Goal: Task Accomplishment & Management: Use online tool/utility

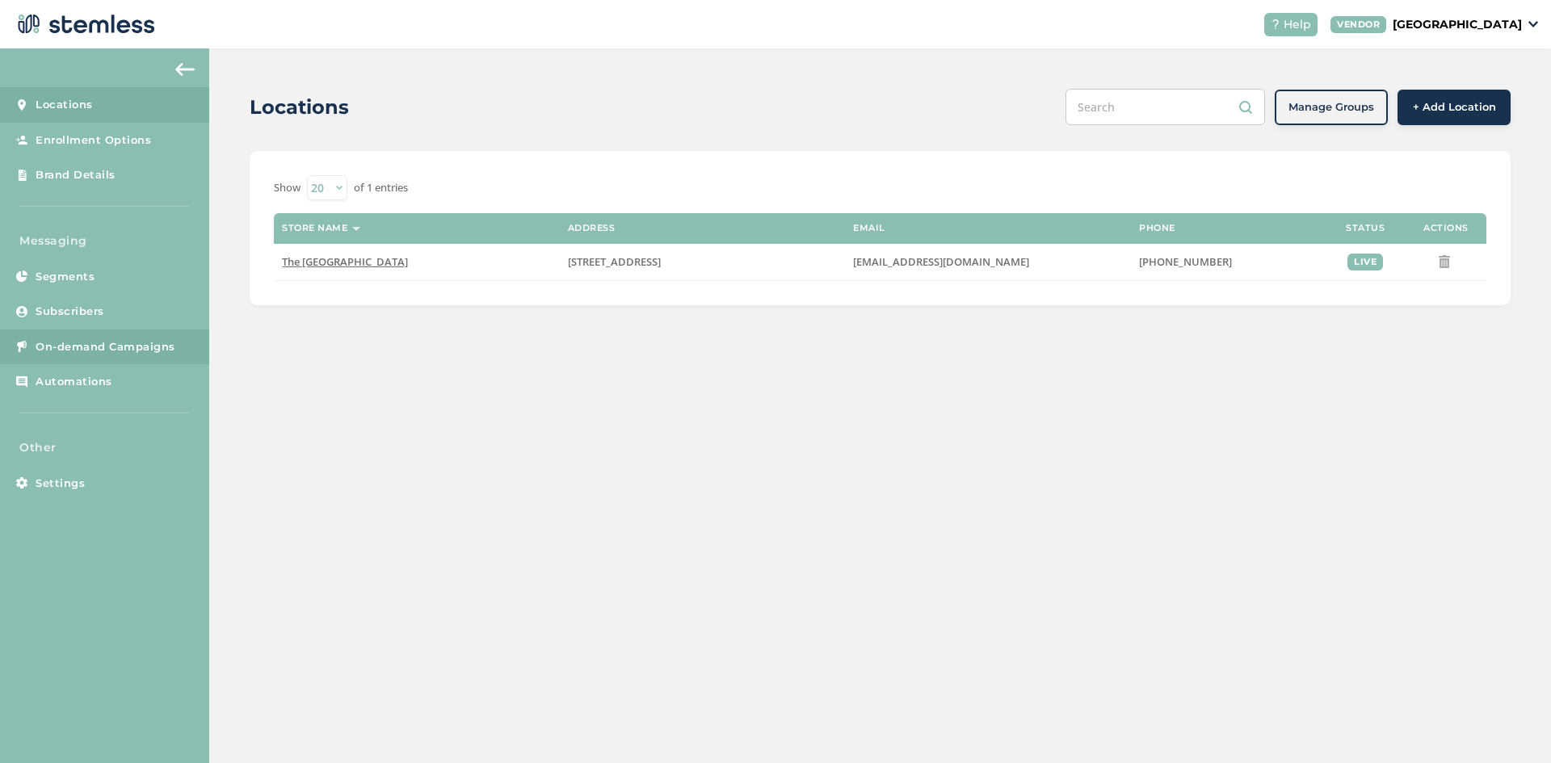
click at [67, 364] on link "On-demand Campaigns" at bounding box center [104, 348] width 209 height 36
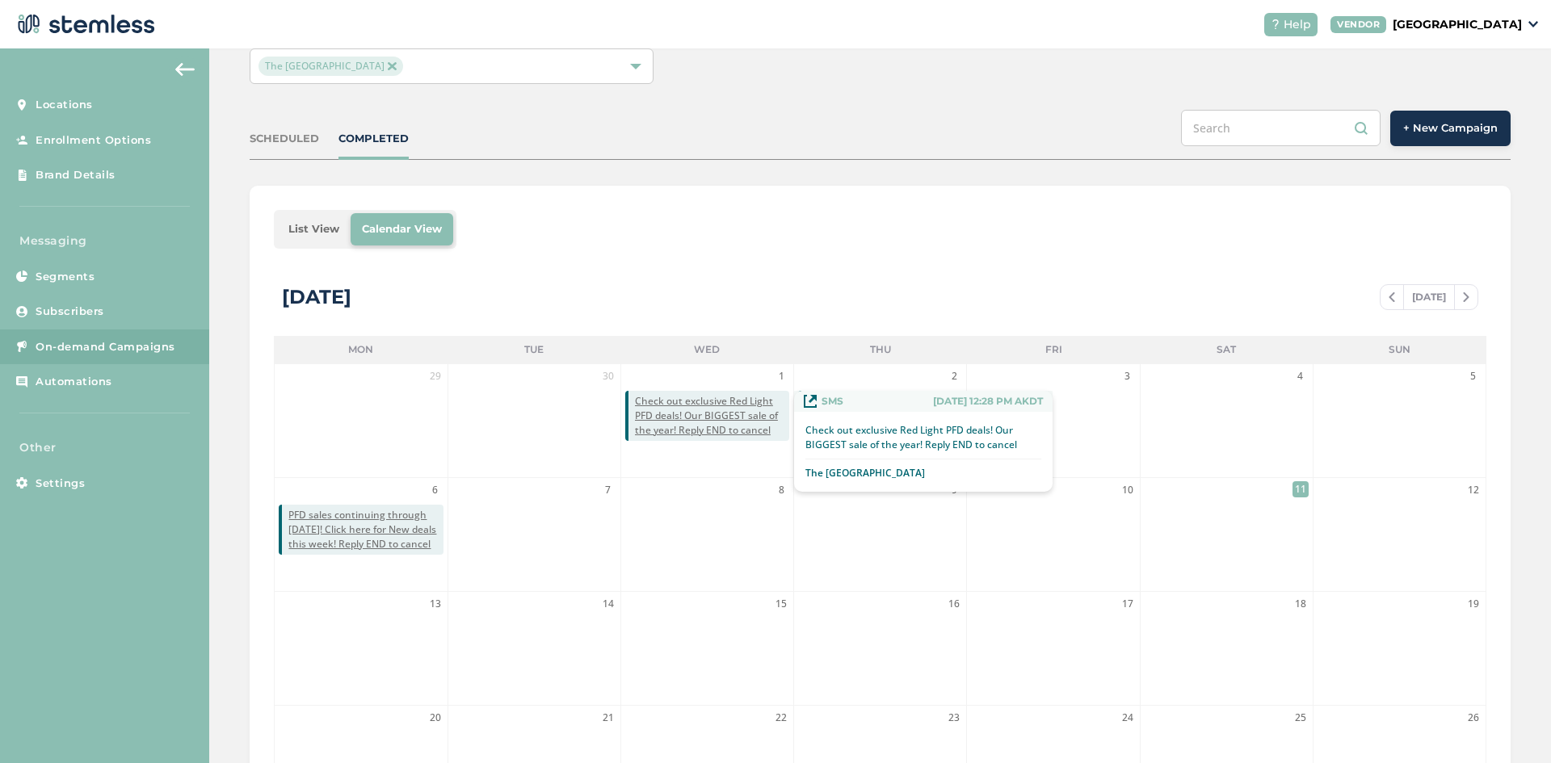
scroll to position [135, 0]
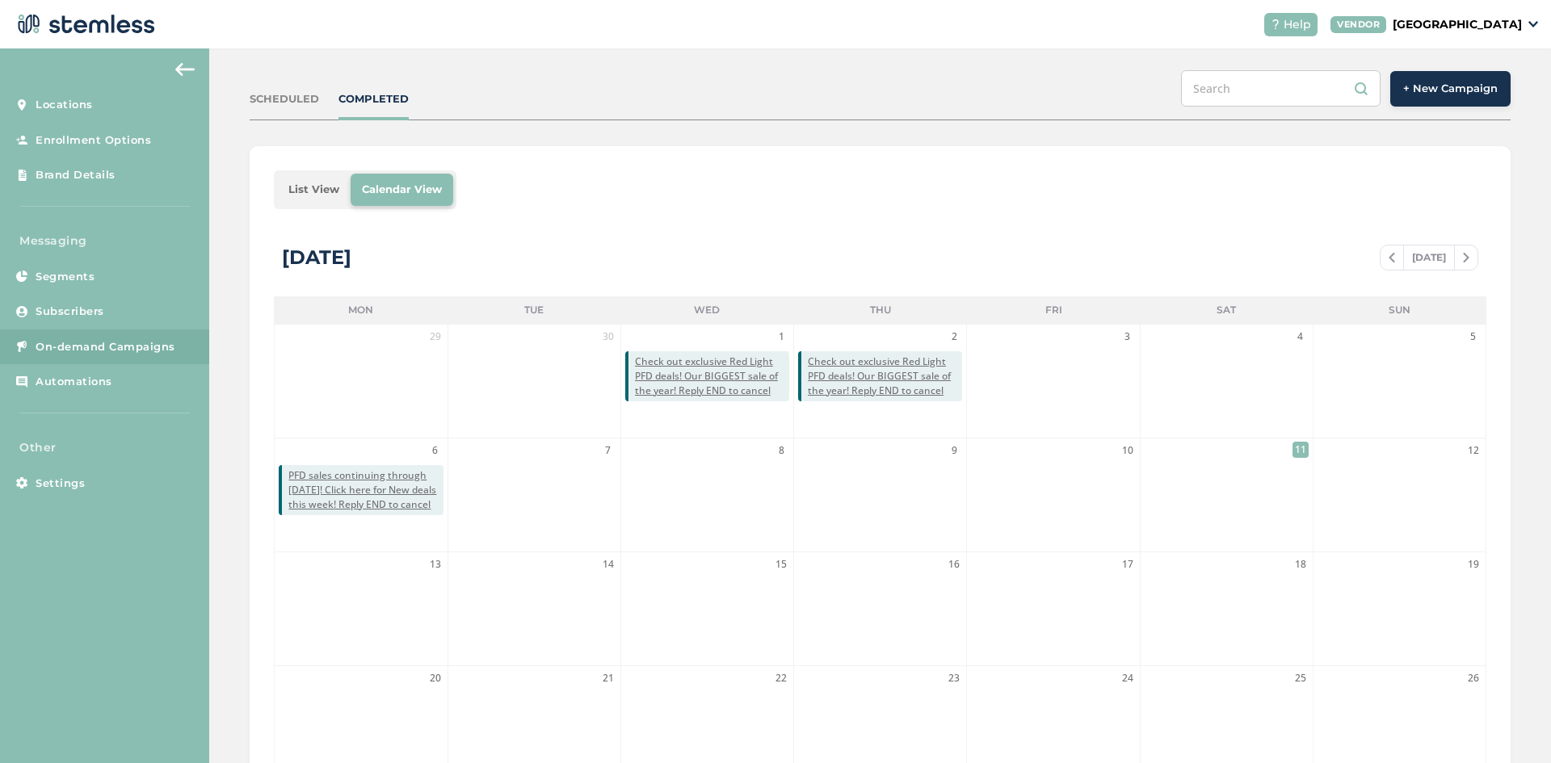
click at [286, 101] on div "SCHEDULED" at bounding box center [284, 99] width 69 height 16
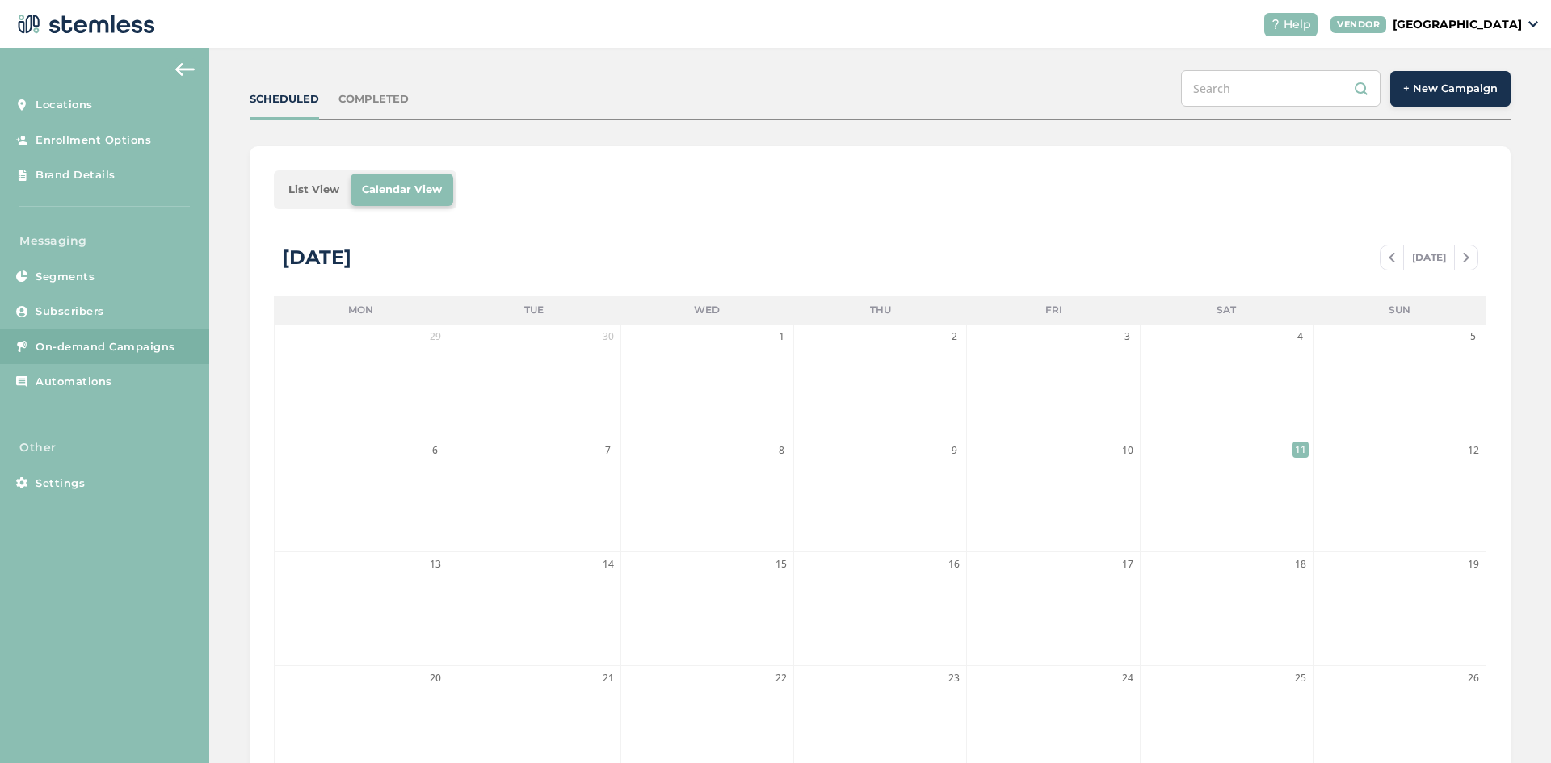
click at [390, 96] on div "COMPLETED" at bounding box center [373, 99] width 70 height 16
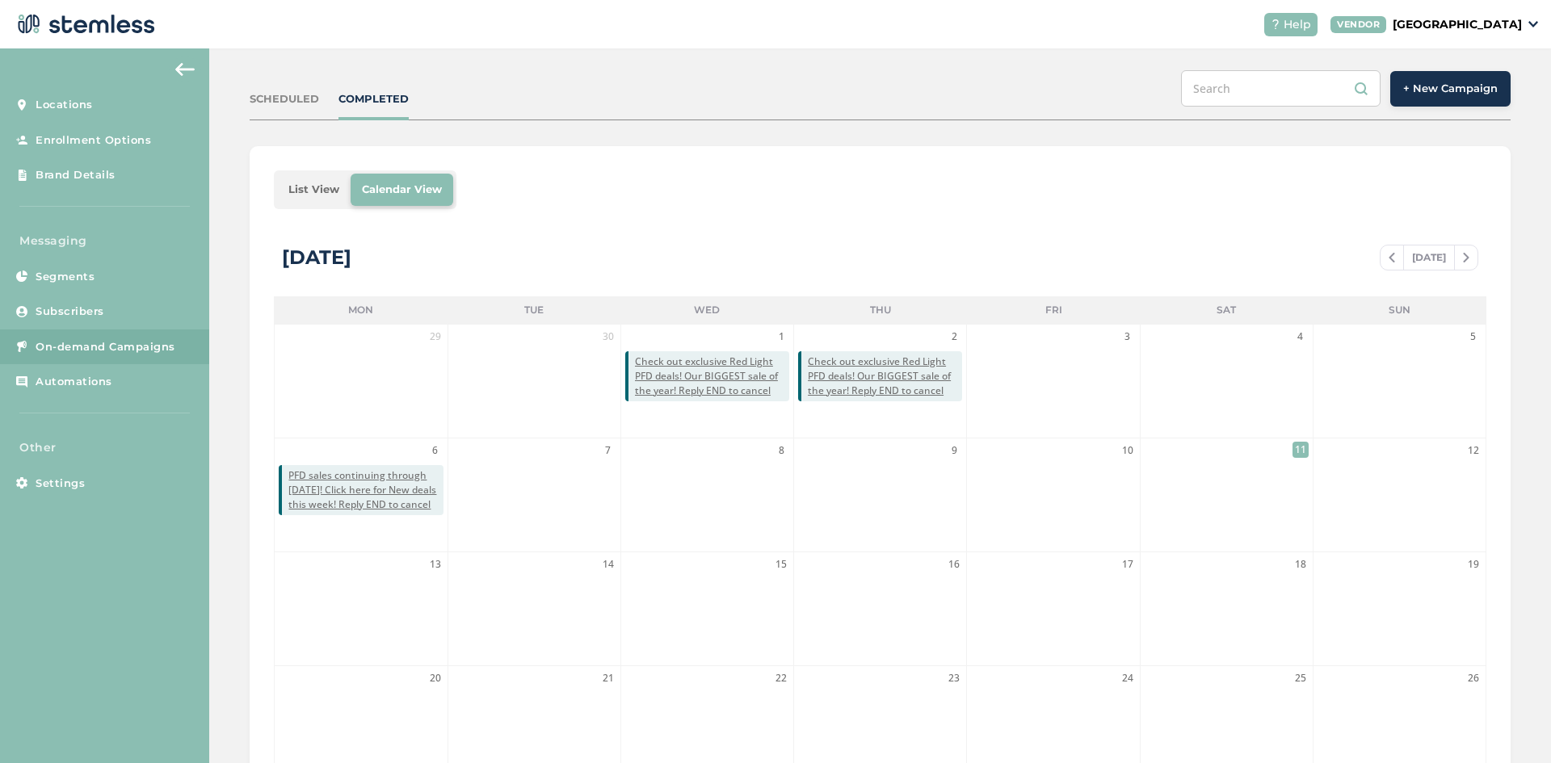
scroll to position [0, 0]
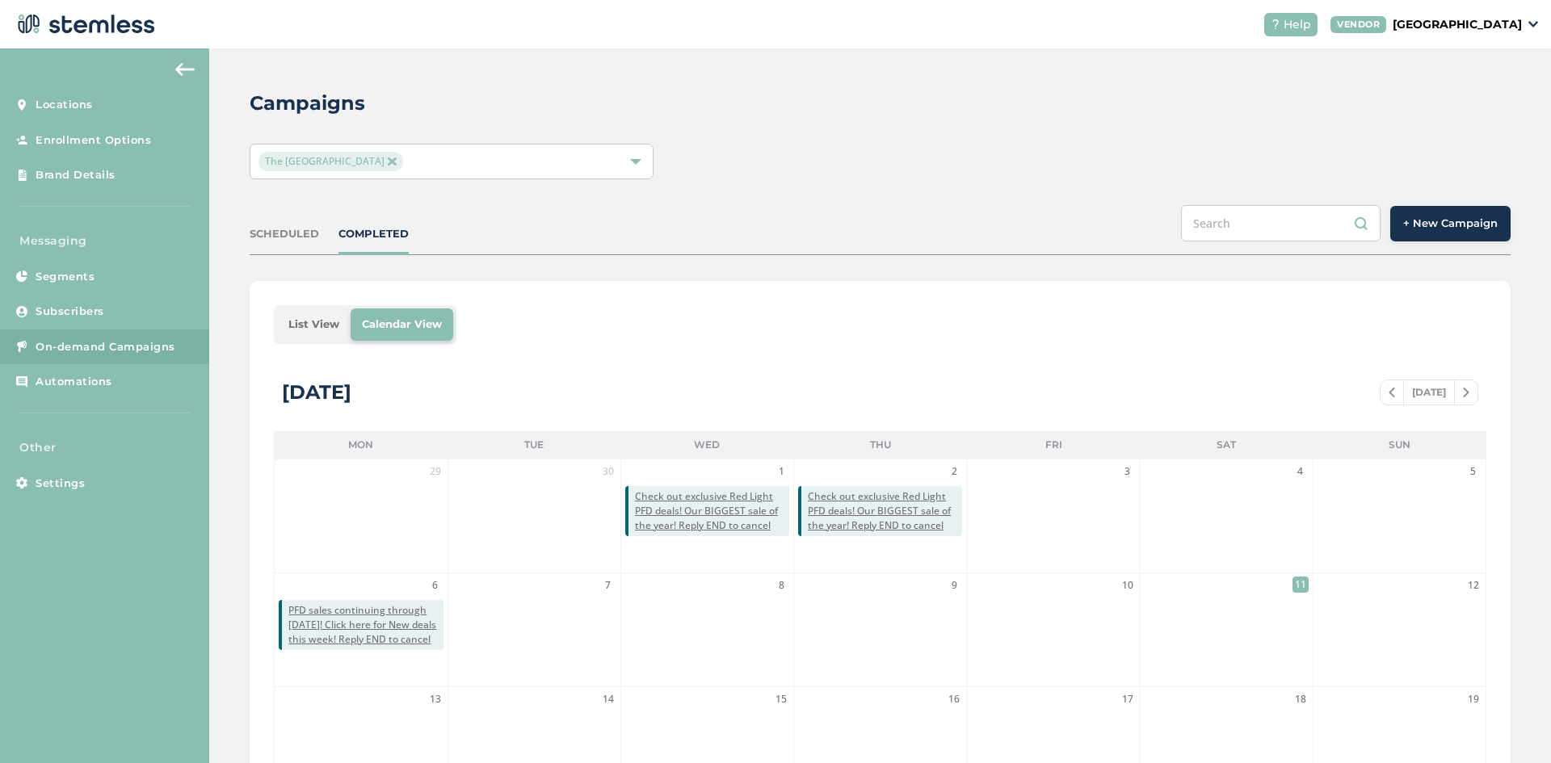
click at [280, 242] on div "SCHEDULED COMPLETED + New Campaign" at bounding box center [880, 230] width 1261 height 50
click at [282, 234] on div "SCHEDULED" at bounding box center [284, 234] width 69 height 16
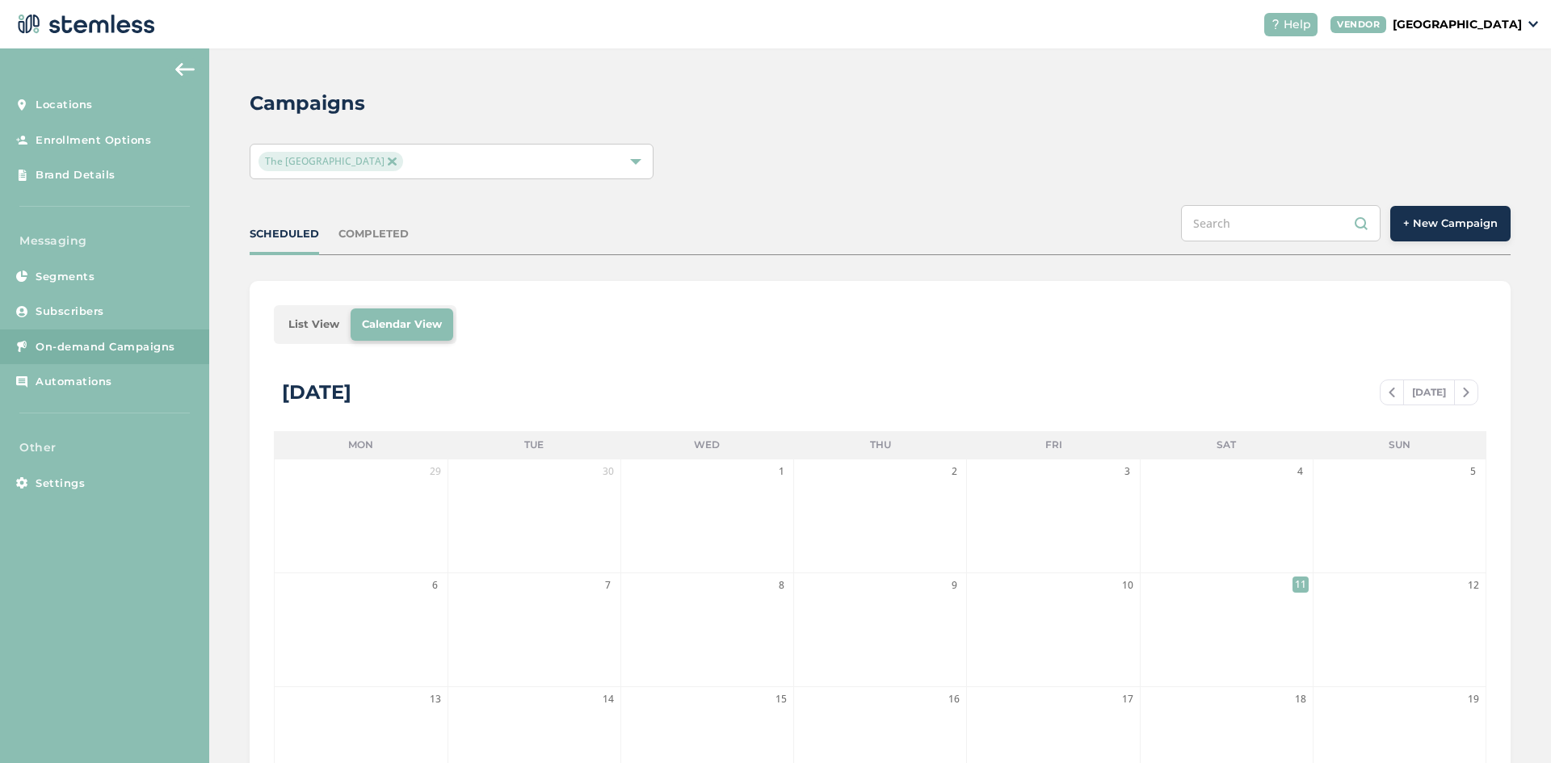
click at [1471, 228] on span "+ New Campaign" at bounding box center [1450, 224] width 95 height 16
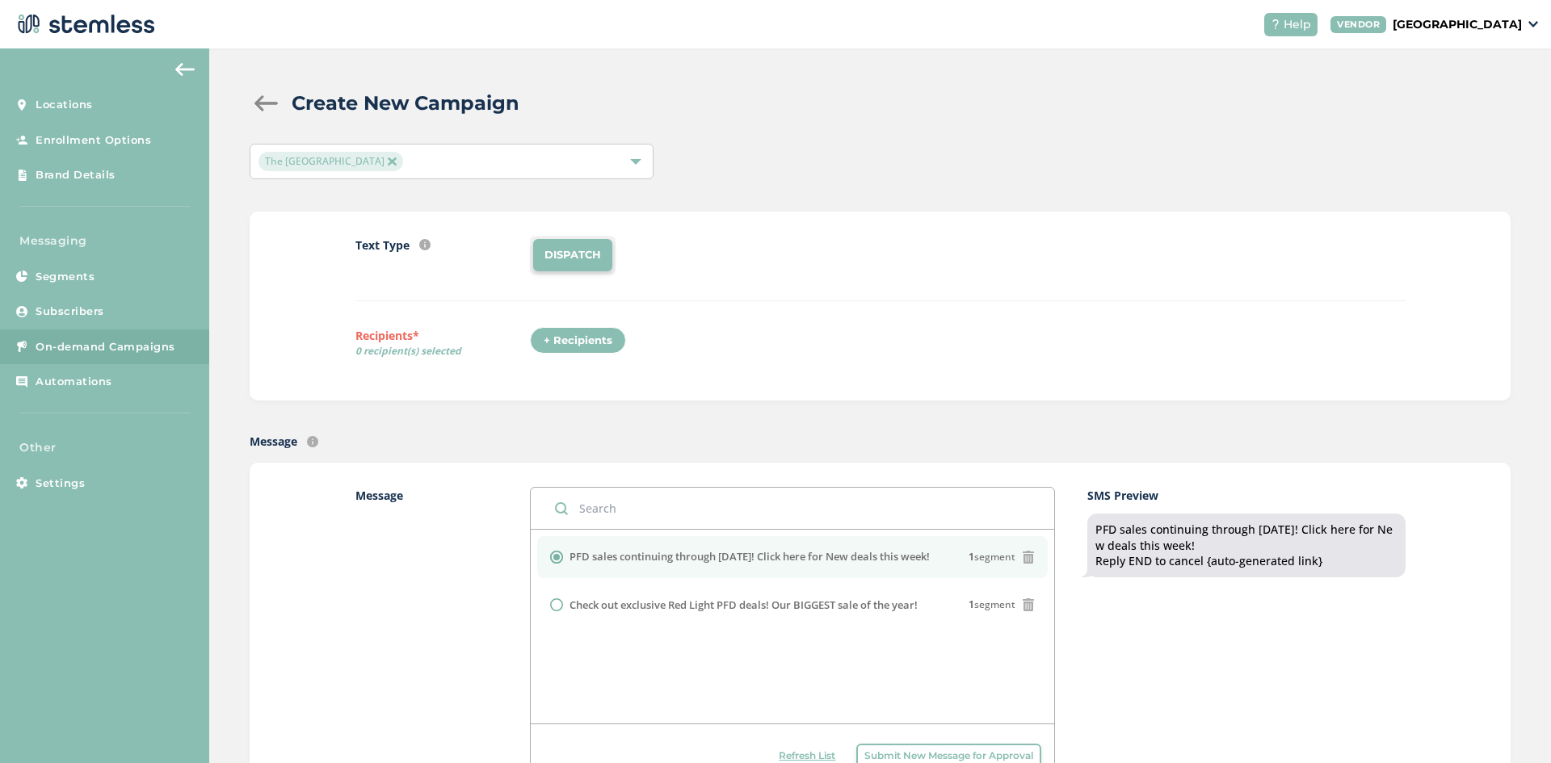
click at [568, 330] on div "+ Recipients" at bounding box center [578, 340] width 96 height 27
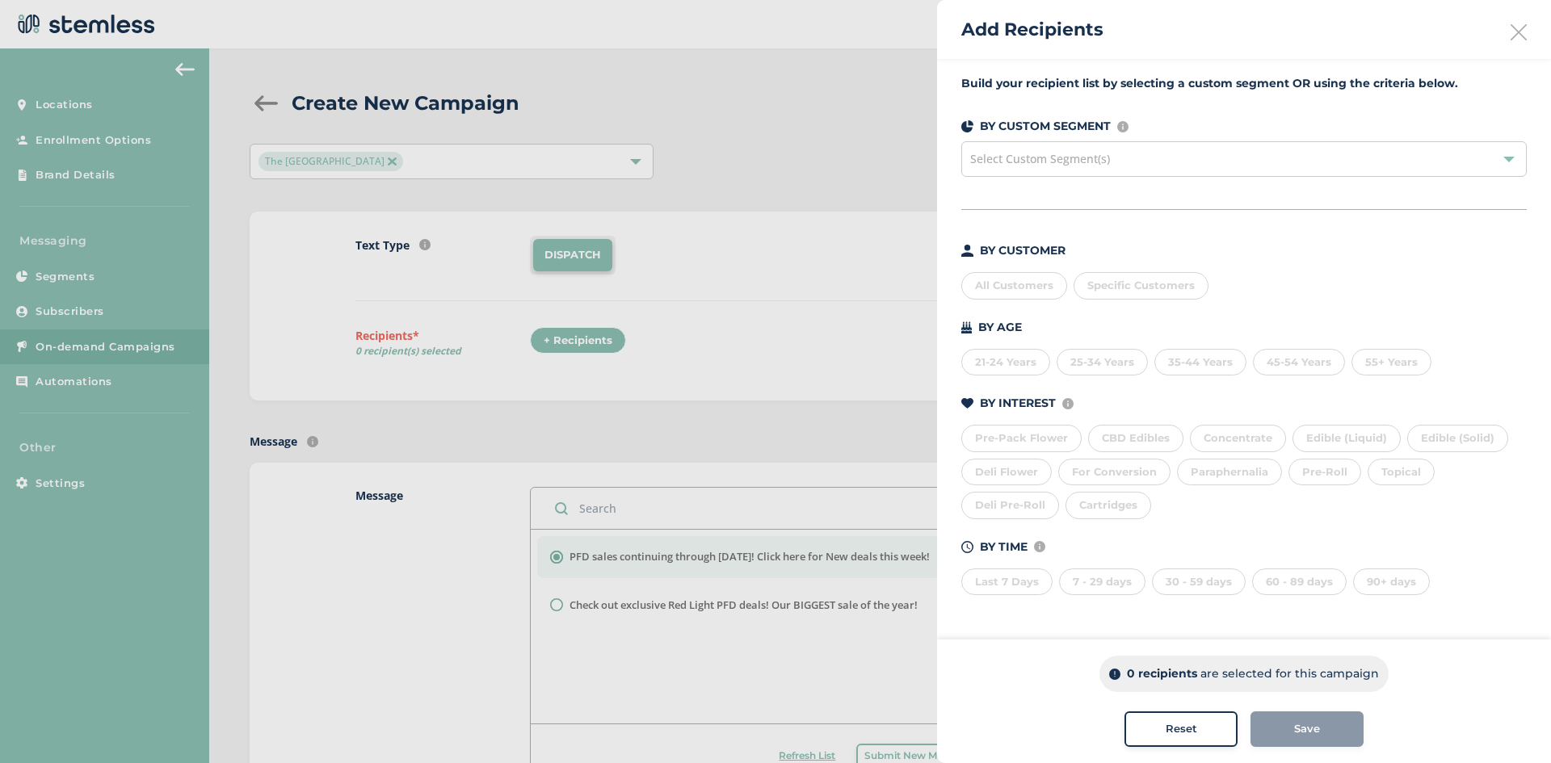
click at [1137, 155] on div "Select Custom Segment(s)" at bounding box center [1243, 159] width 565 height 36
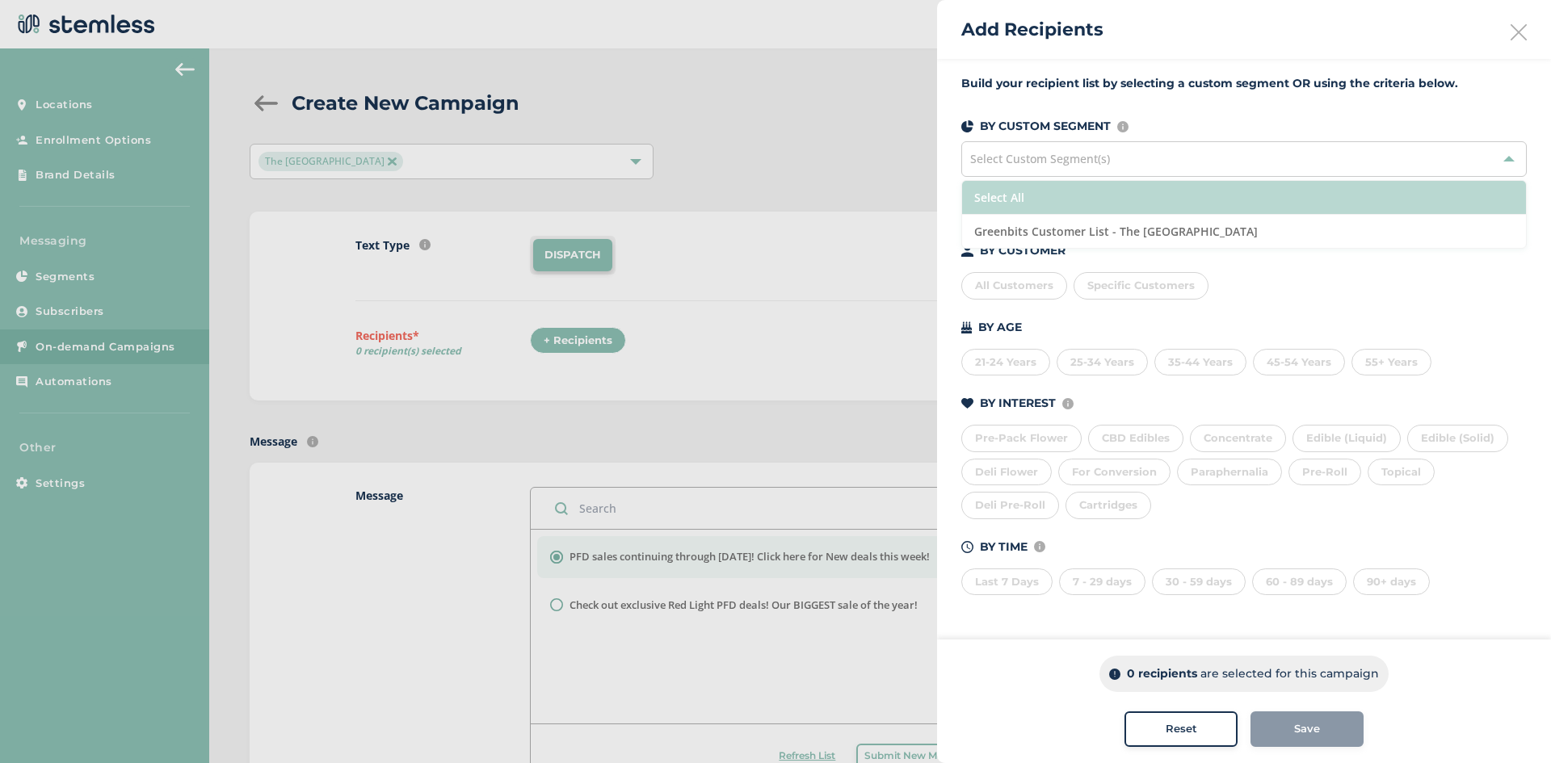
click at [1123, 203] on li "Select All" at bounding box center [1244, 198] width 564 height 34
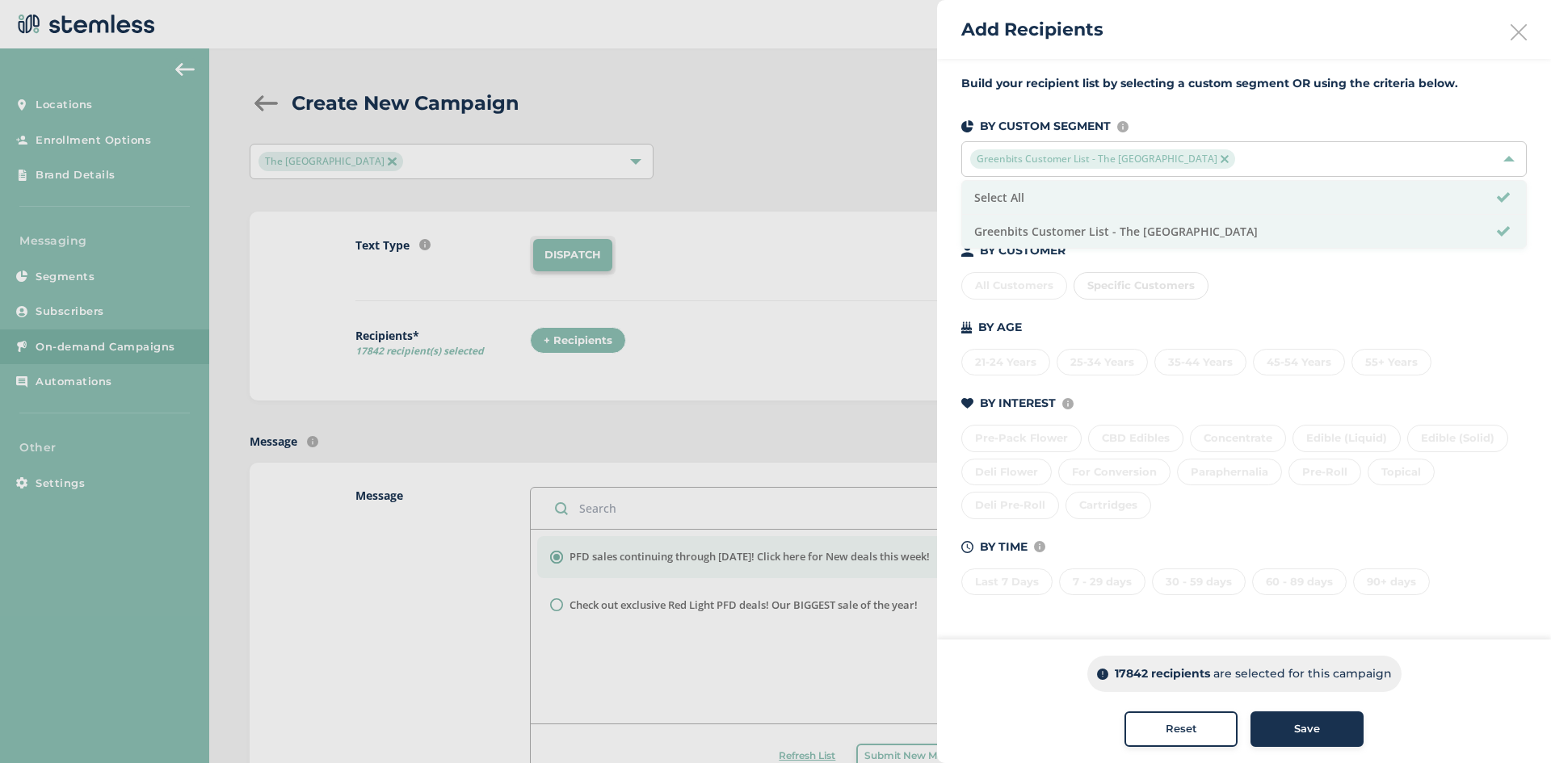
click at [1221, 155] on img at bounding box center [1225, 159] width 8 height 8
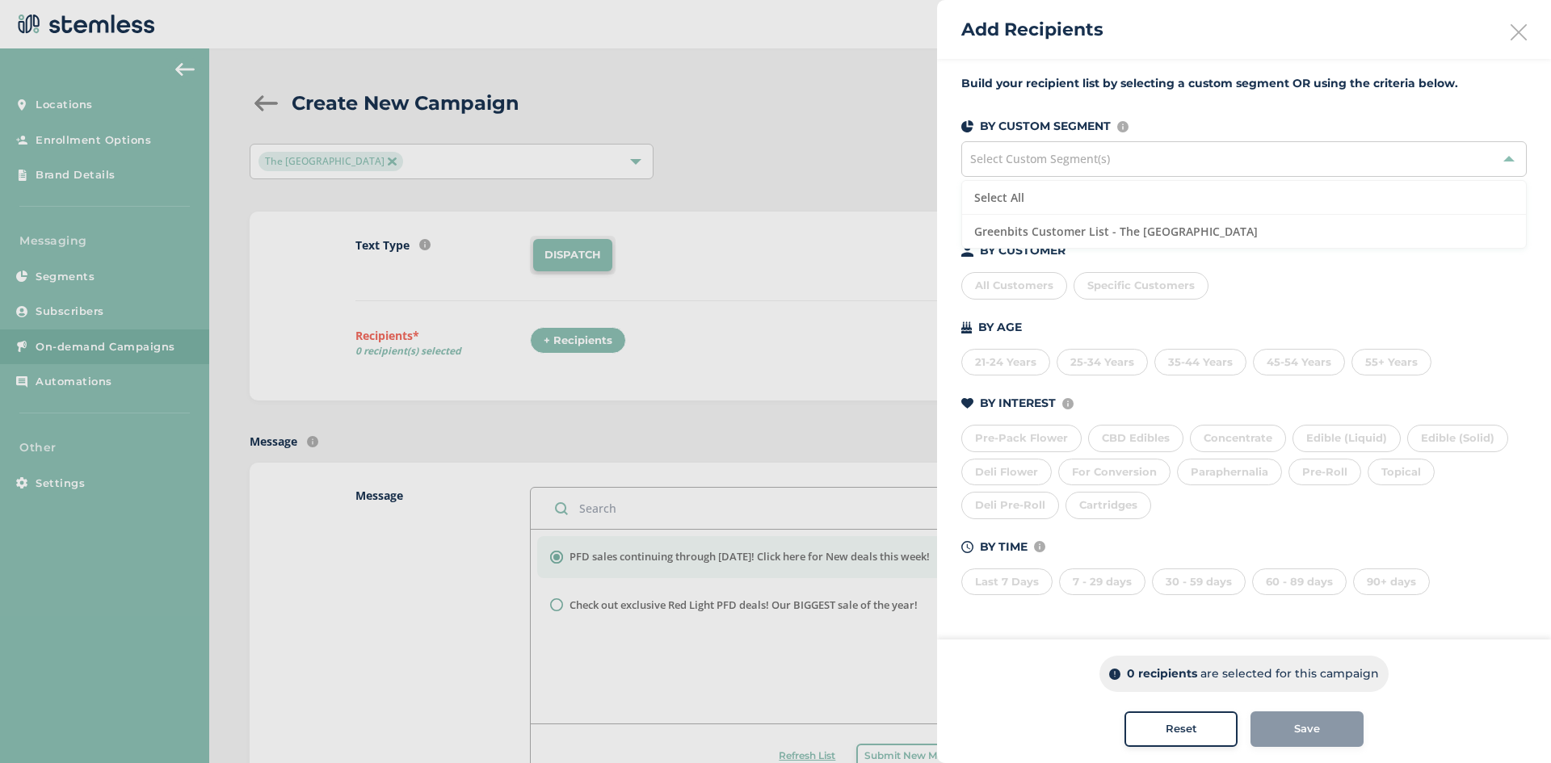
click at [1468, 160] on div "Select Custom Segment(s)" at bounding box center [1243, 159] width 565 height 36
click at [1144, 166] on div "Select Custom Segment(s)" at bounding box center [1243, 159] width 565 height 36
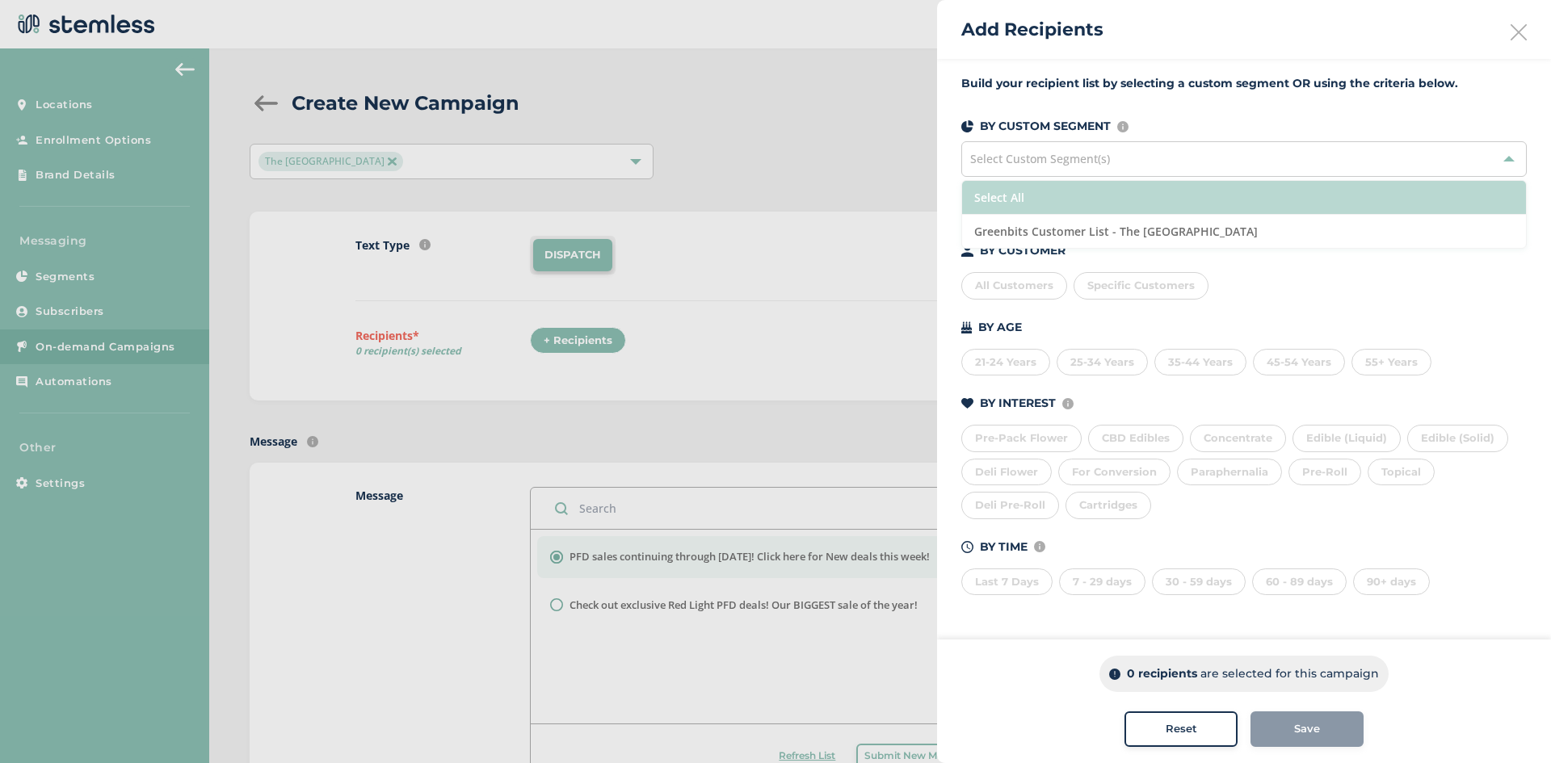
click at [1102, 202] on li "Select All" at bounding box center [1244, 198] width 564 height 34
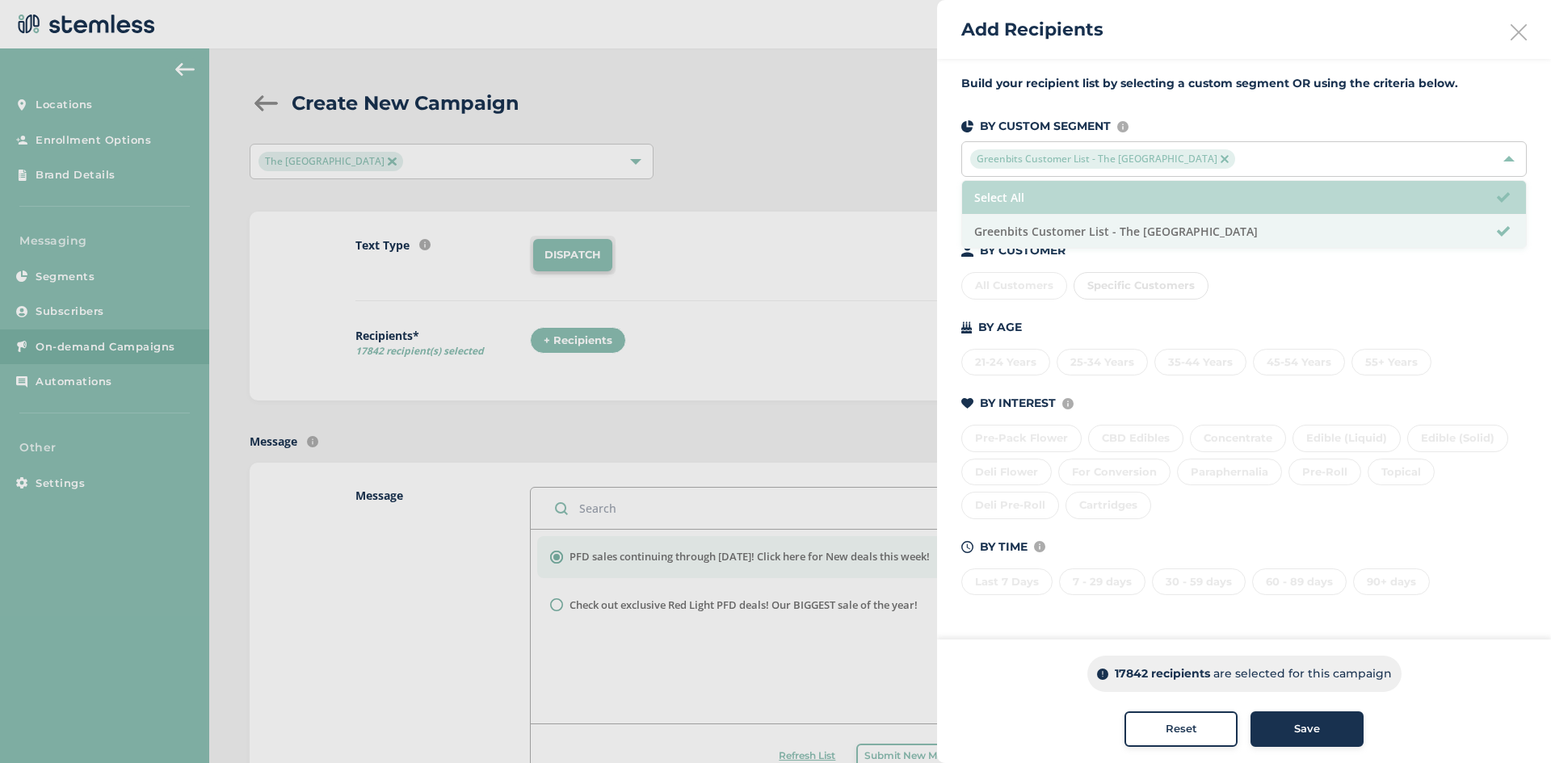
click at [1304, 200] on li "Select All" at bounding box center [1244, 198] width 564 height 34
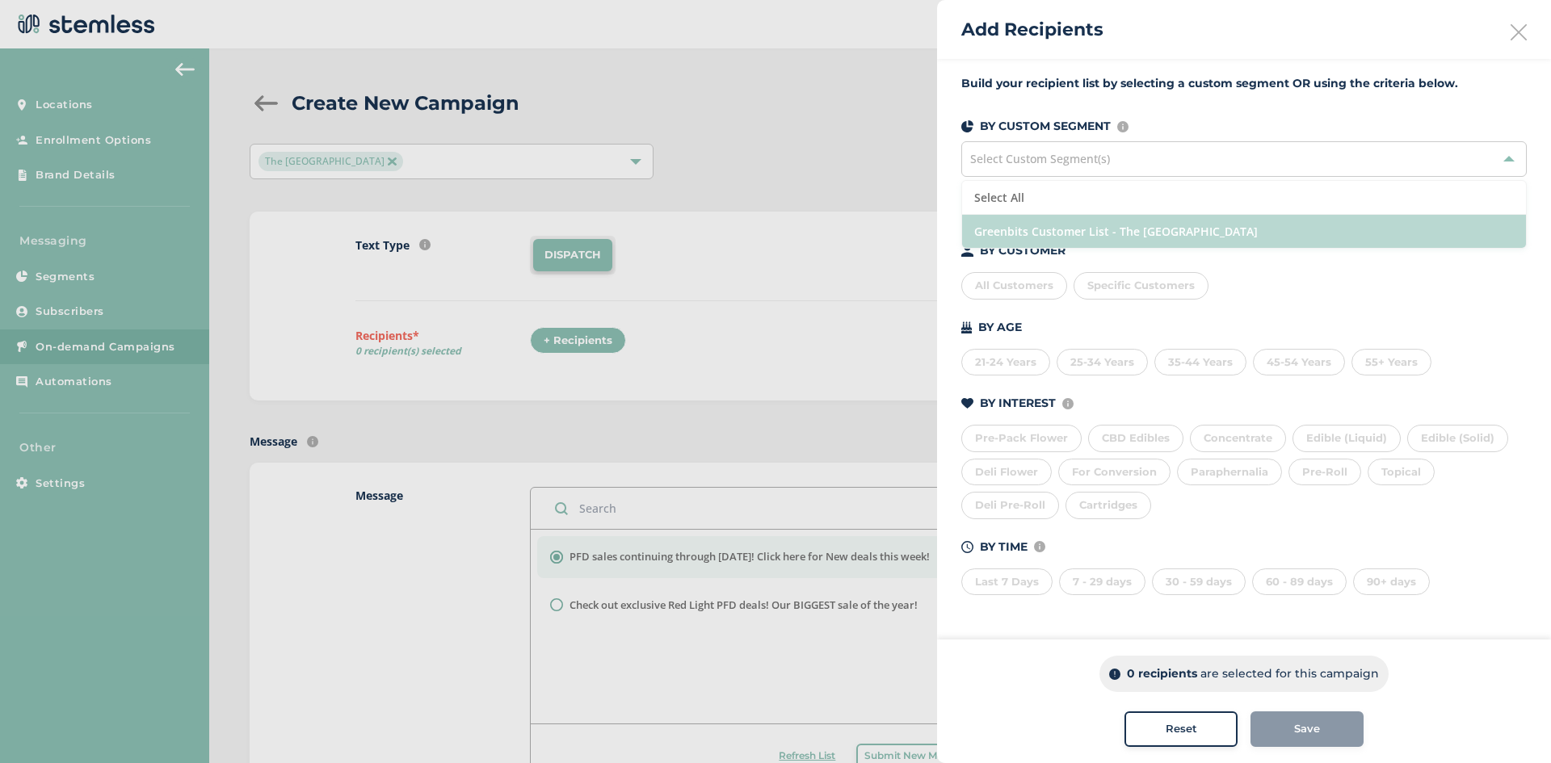
click at [1256, 238] on li "Greenbits Customer List - The [GEOGRAPHIC_DATA]" at bounding box center [1244, 231] width 564 height 33
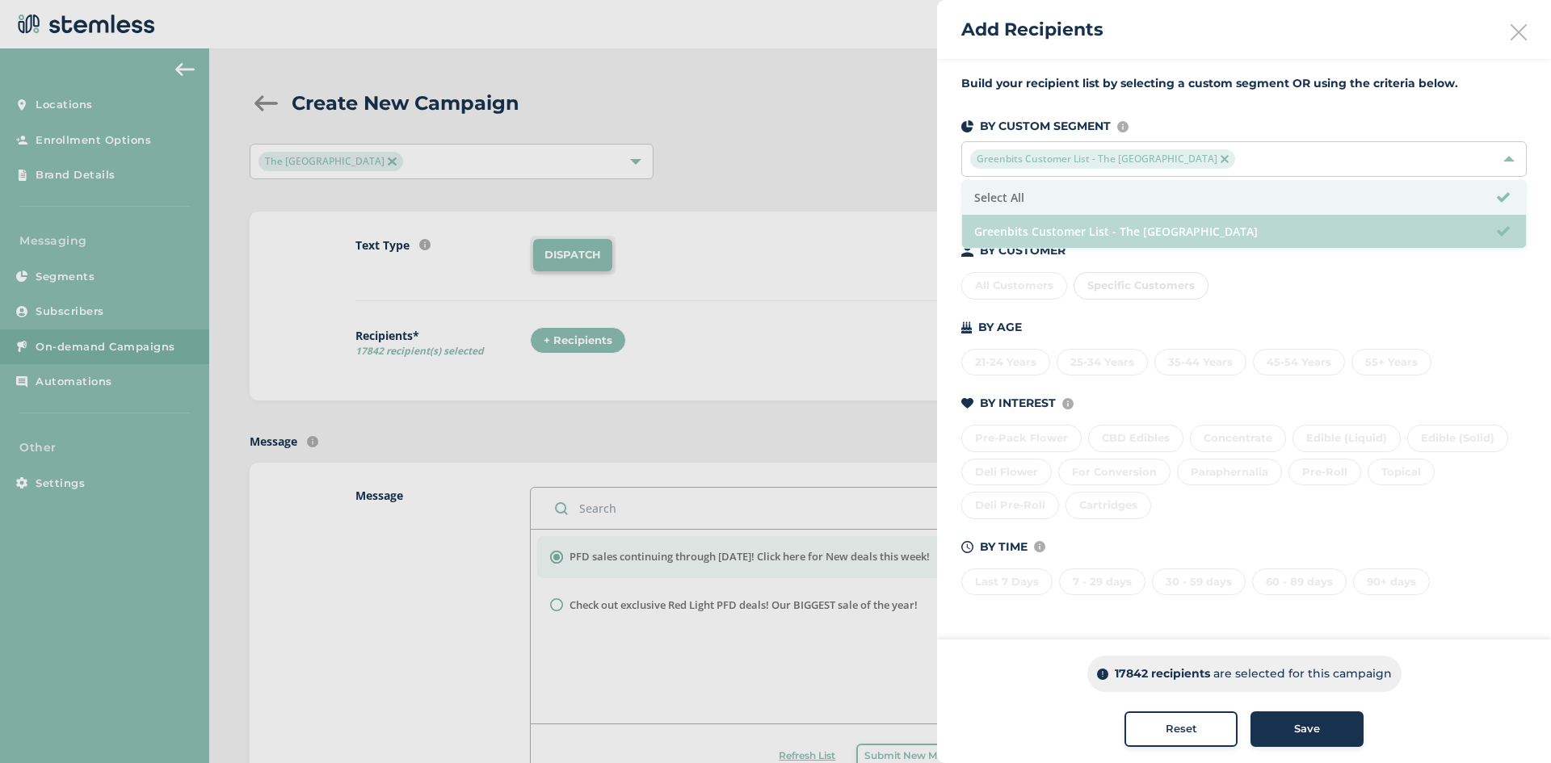
click at [1256, 238] on li "Greenbits Customer List - The [GEOGRAPHIC_DATA]" at bounding box center [1244, 231] width 564 height 33
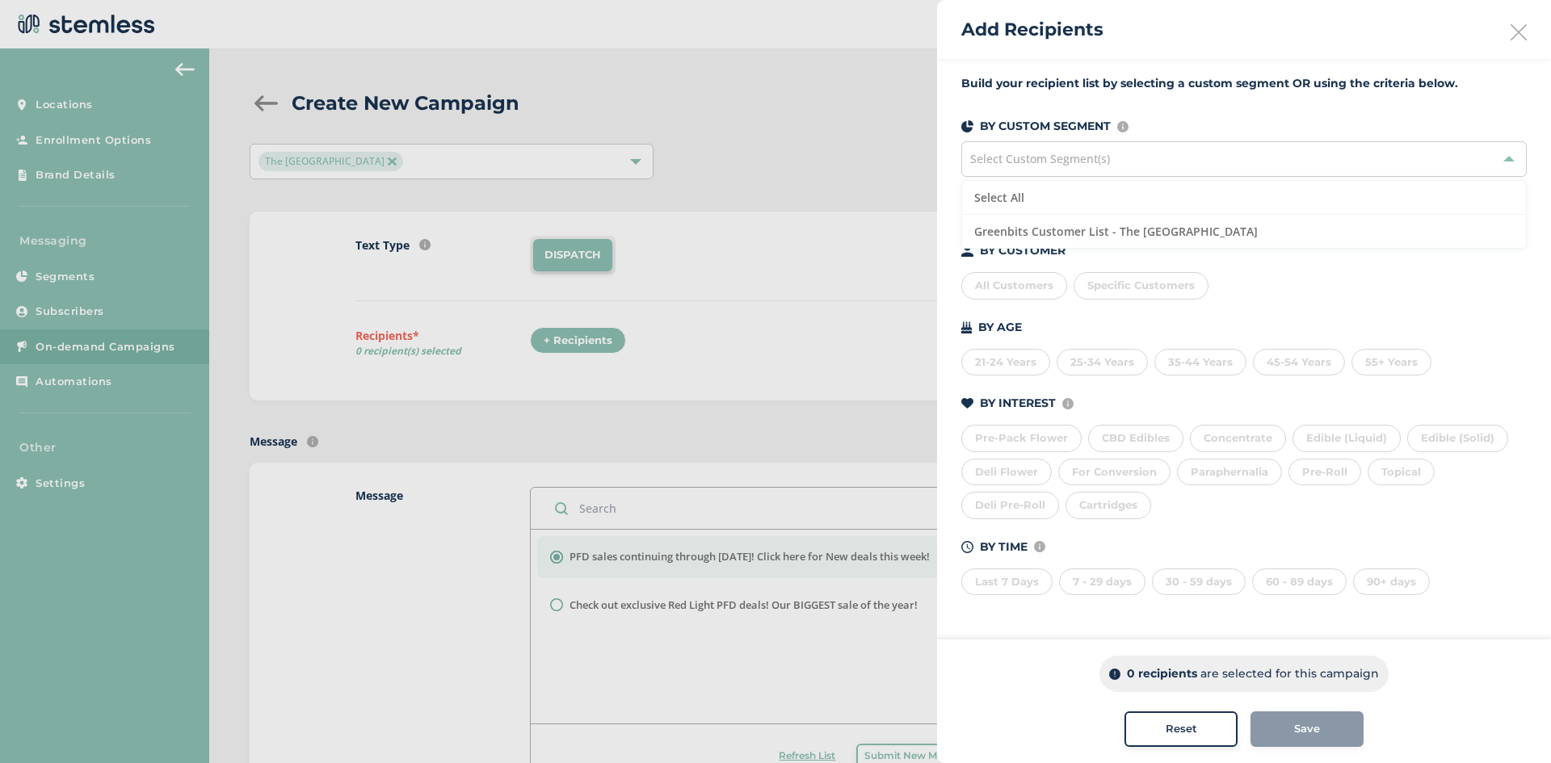
click at [1191, 109] on div "Build your recipient list by selecting a custom segment OR using the criteria b…" at bounding box center [1244, 345] width 614 height 572
click at [1197, 577] on div "30 - 59 days" at bounding box center [1199, 582] width 94 height 27
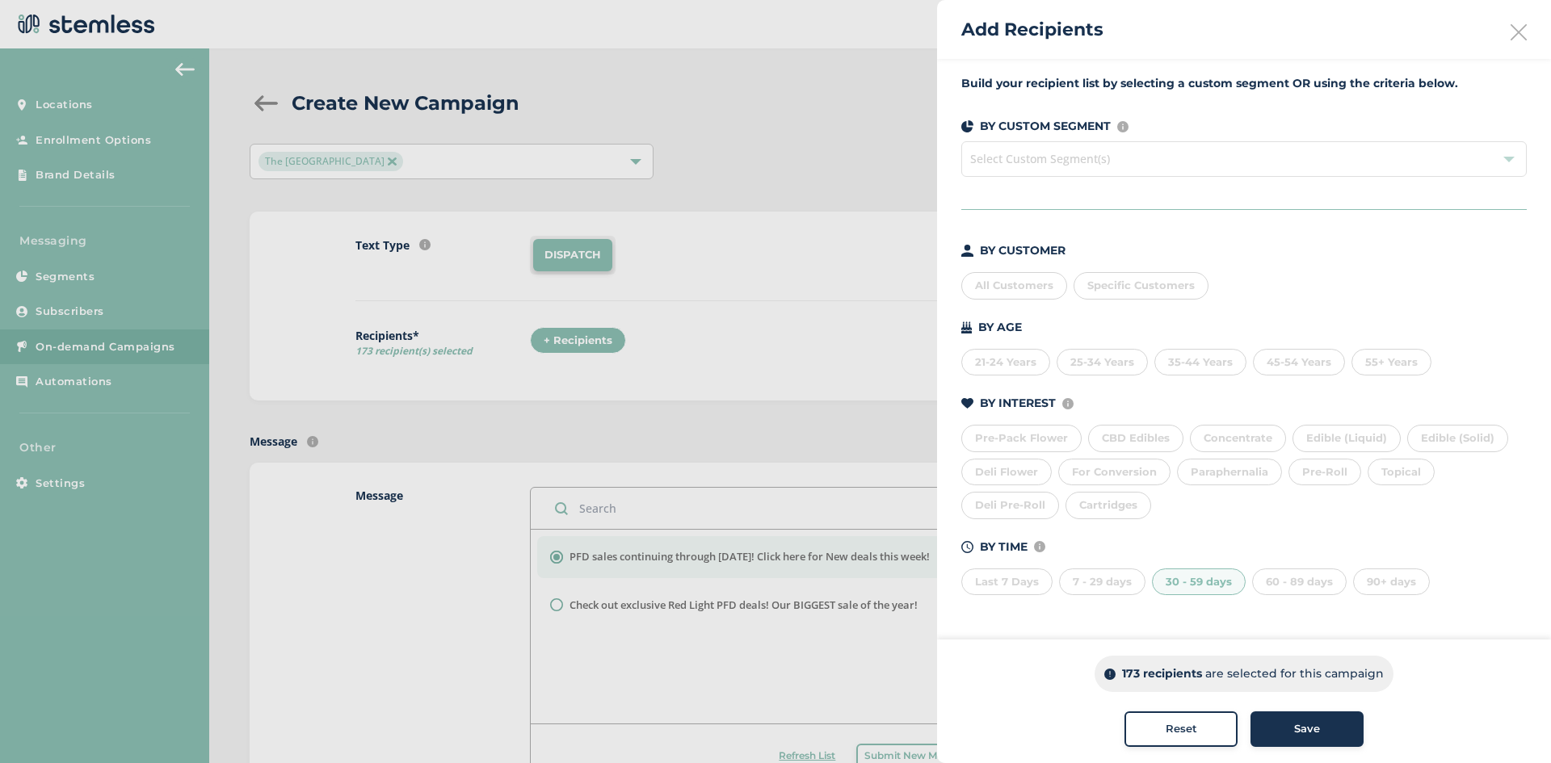
drag, startPoint x: 1104, startPoint y: 584, endPoint x: 1080, endPoint y: 597, distance: 27.5
click at [1104, 585] on div "7 - 29 days" at bounding box center [1102, 582] width 86 height 27
click at [1017, 586] on div "Last 7 Days" at bounding box center [1006, 582] width 91 height 27
click at [1266, 586] on div "60 - 89 days" at bounding box center [1299, 582] width 95 height 27
click at [1396, 581] on div "90+ days" at bounding box center [1391, 582] width 77 height 27
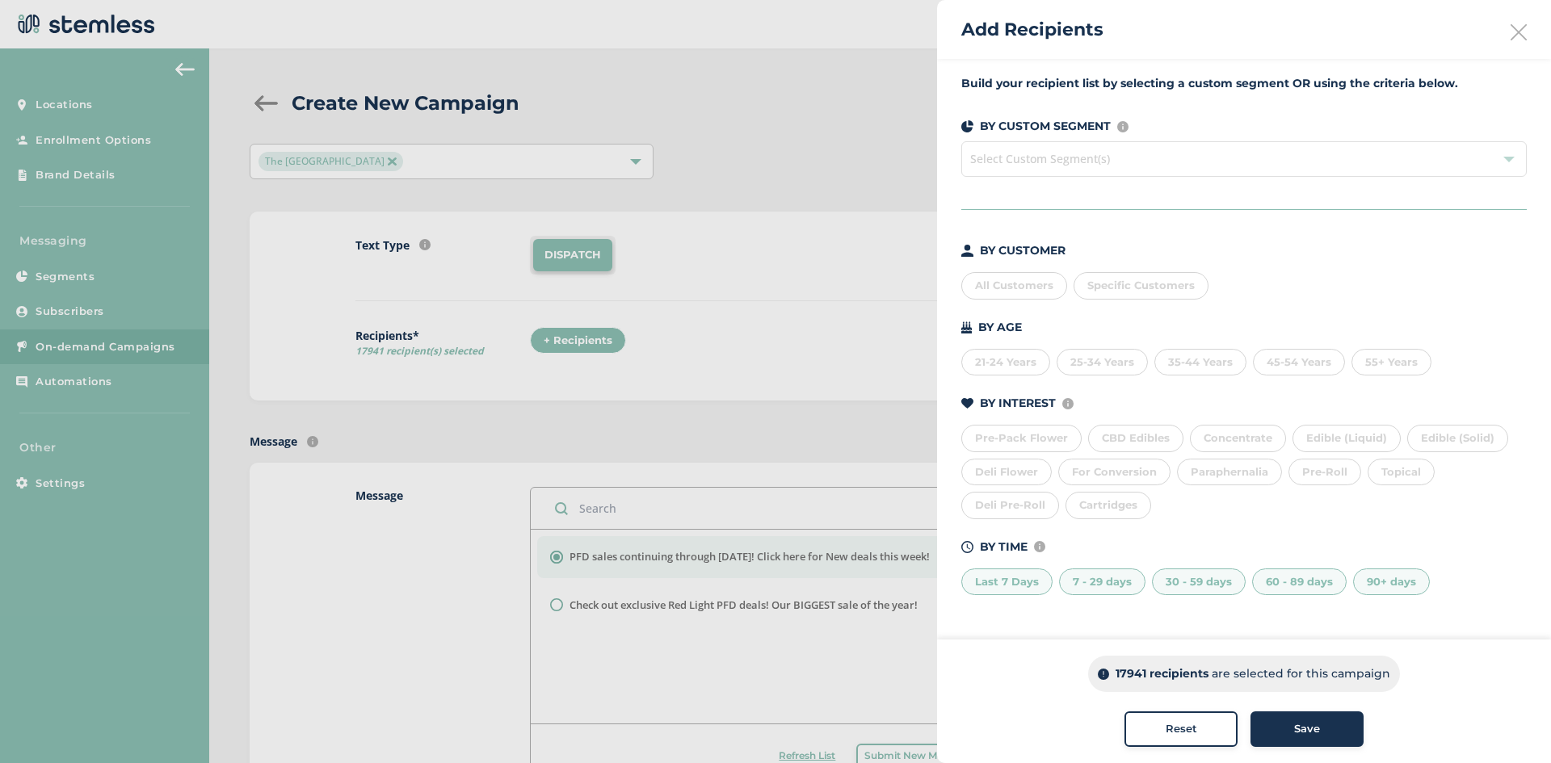
click at [1395, 582] on div "90+ days" at bounding box center [1391, 582] width 77 height 27
click at [1367, 582] on div "90+ days" at bounding box center [1391, 582] width 77 height 27
click at [1001, 292] on div "All Customers" at bounding box center [1014, 285] width 106 height 27
click at [1008, 293] on div "All Customers" at bounding box center [1014, 285] width 106 height 27
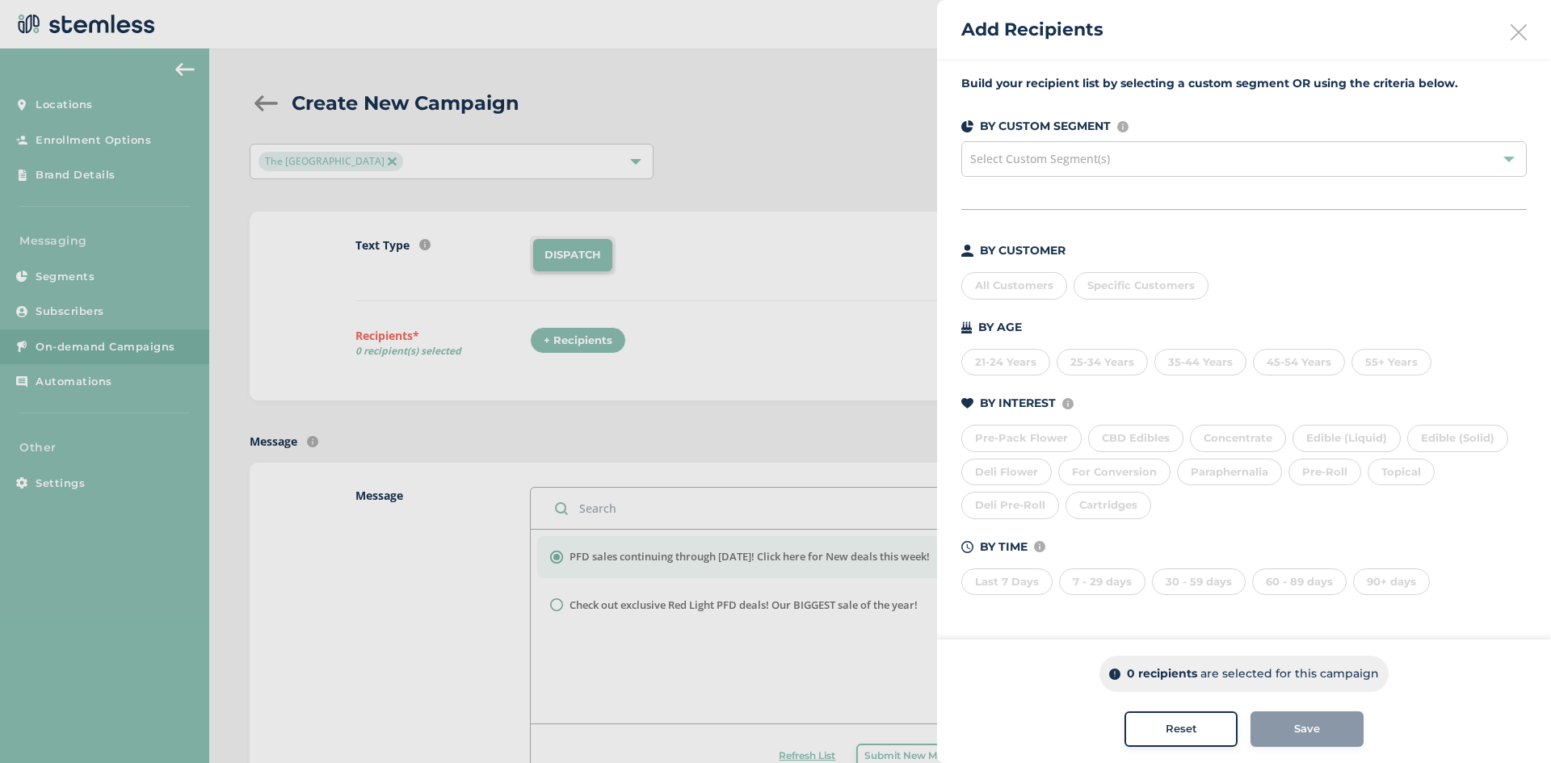
click at [1523, 36] on icon at bounding box center [1519, 32] width 16 height 16
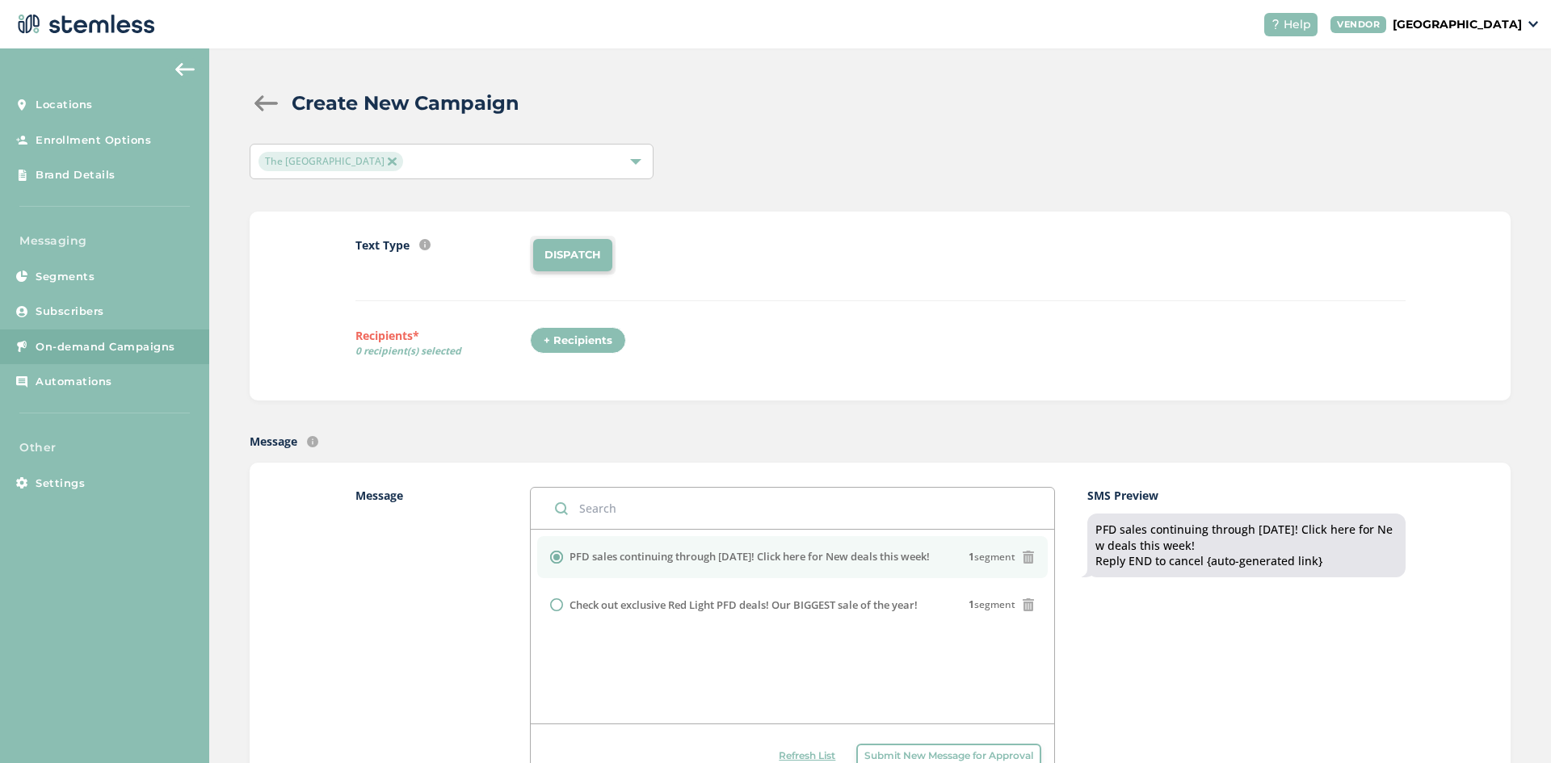
click at [570, 247] on li "DISPATCH" at bounding box center [572, 255] width 79 height 32
click at [552, 259] on li "DISPATCH" at bounding box center [572, 255] width 79 height 32
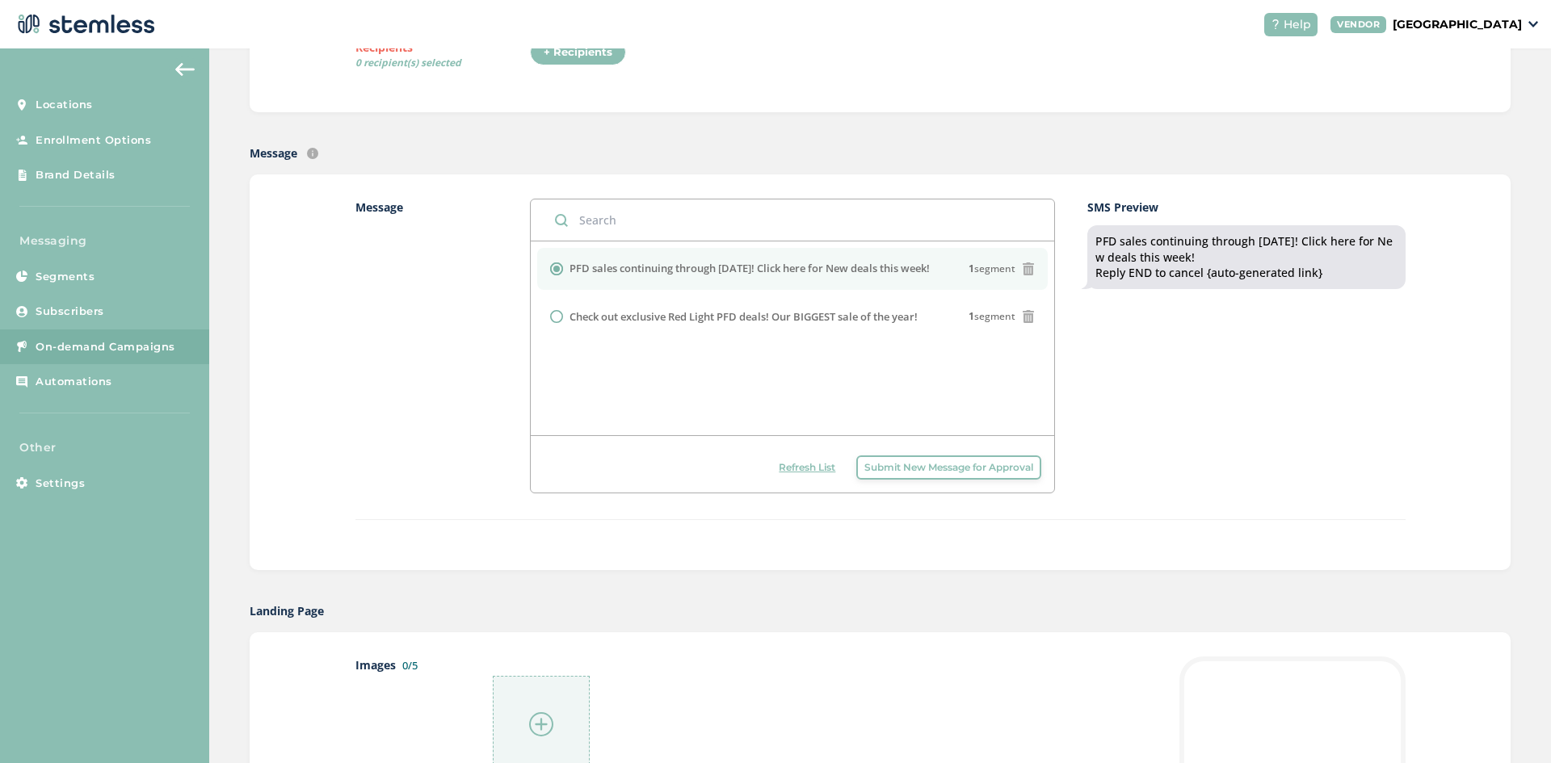
scroll to position [269, 0]
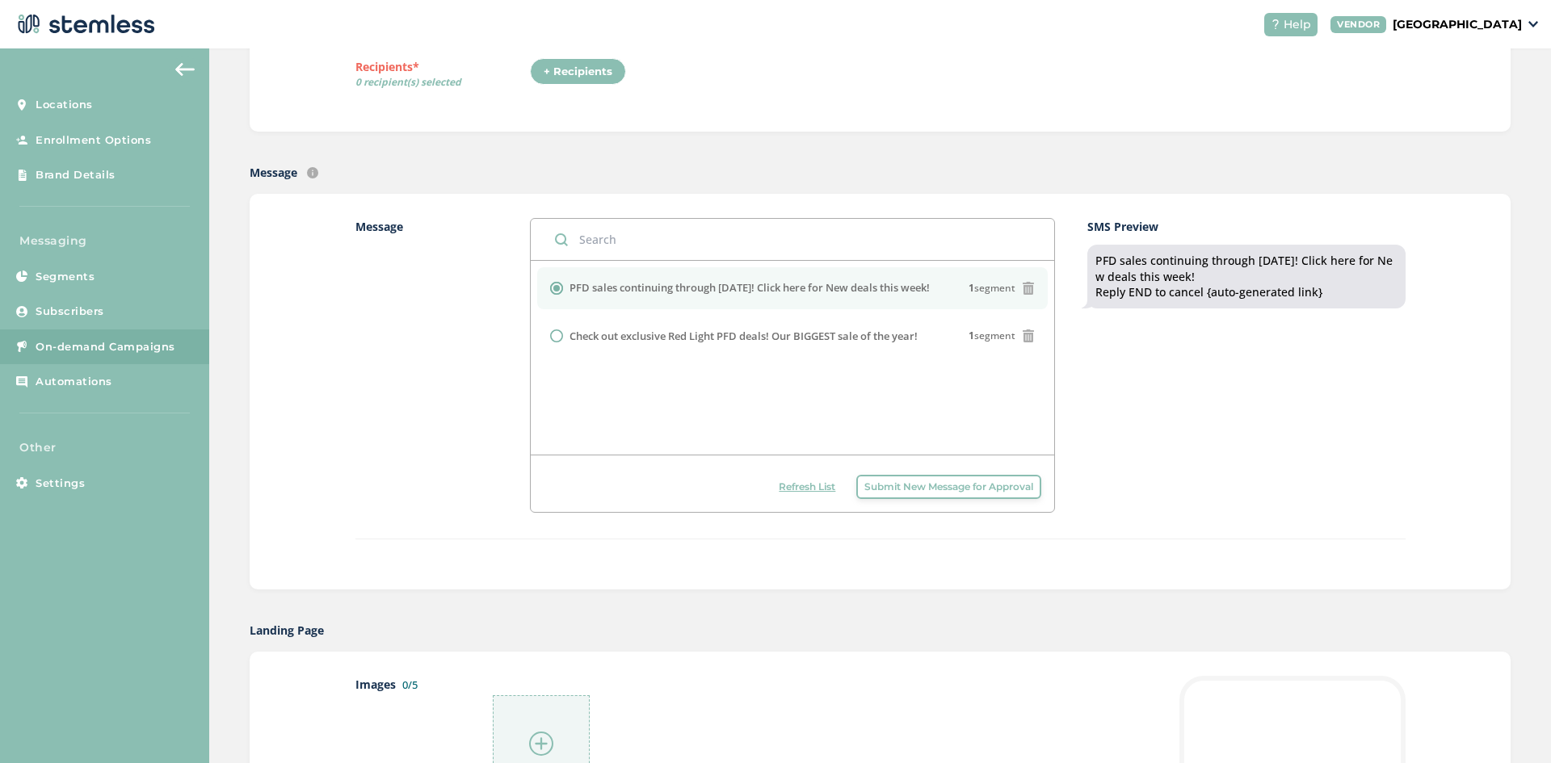
click at [961, 489] on span "Submit New Message for Approval" at bounding box center [948, 487] width 169 height 15
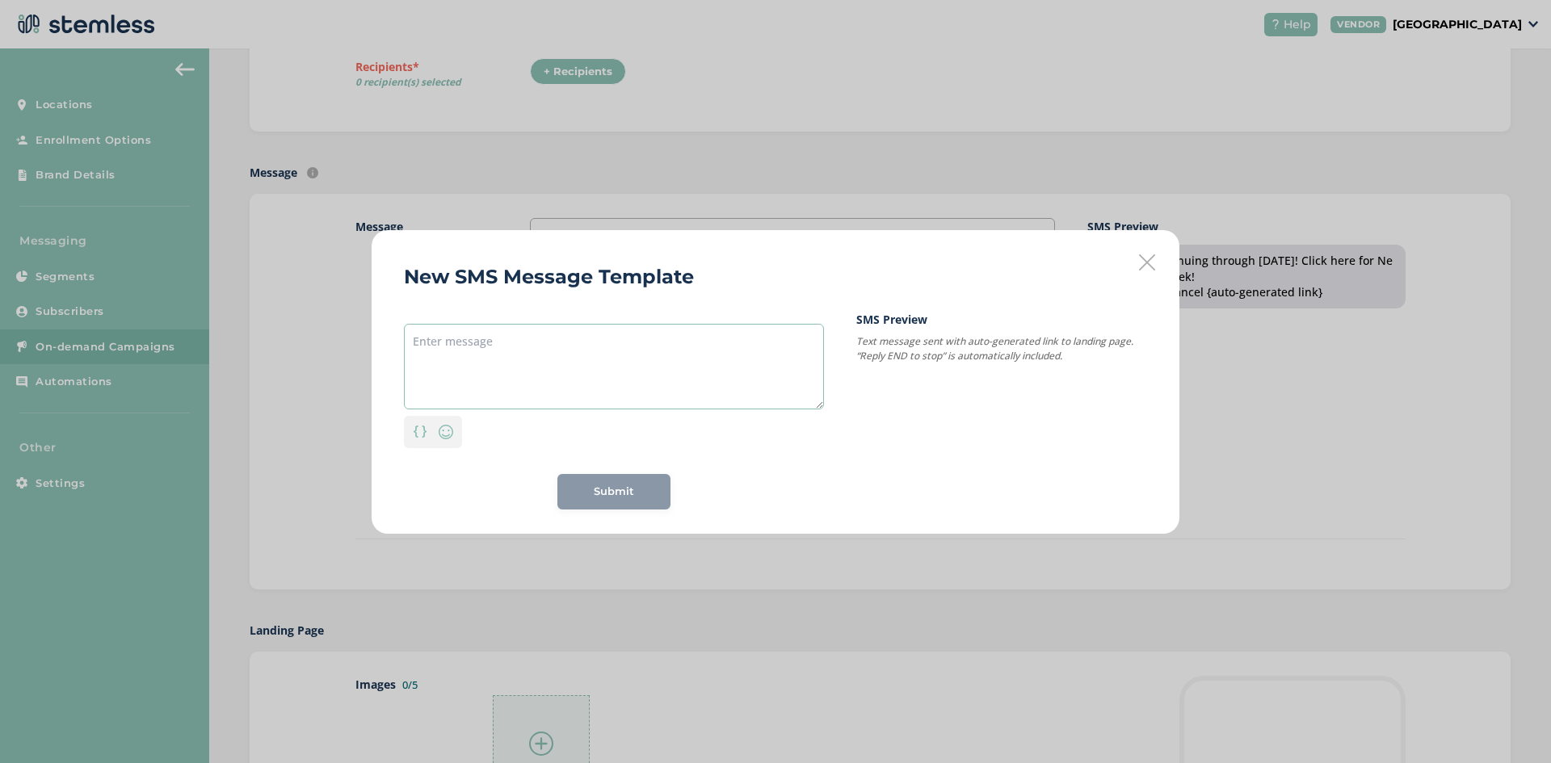
click at [501, 364] on textarea at bounding box center [614, 367] width 420 height 86
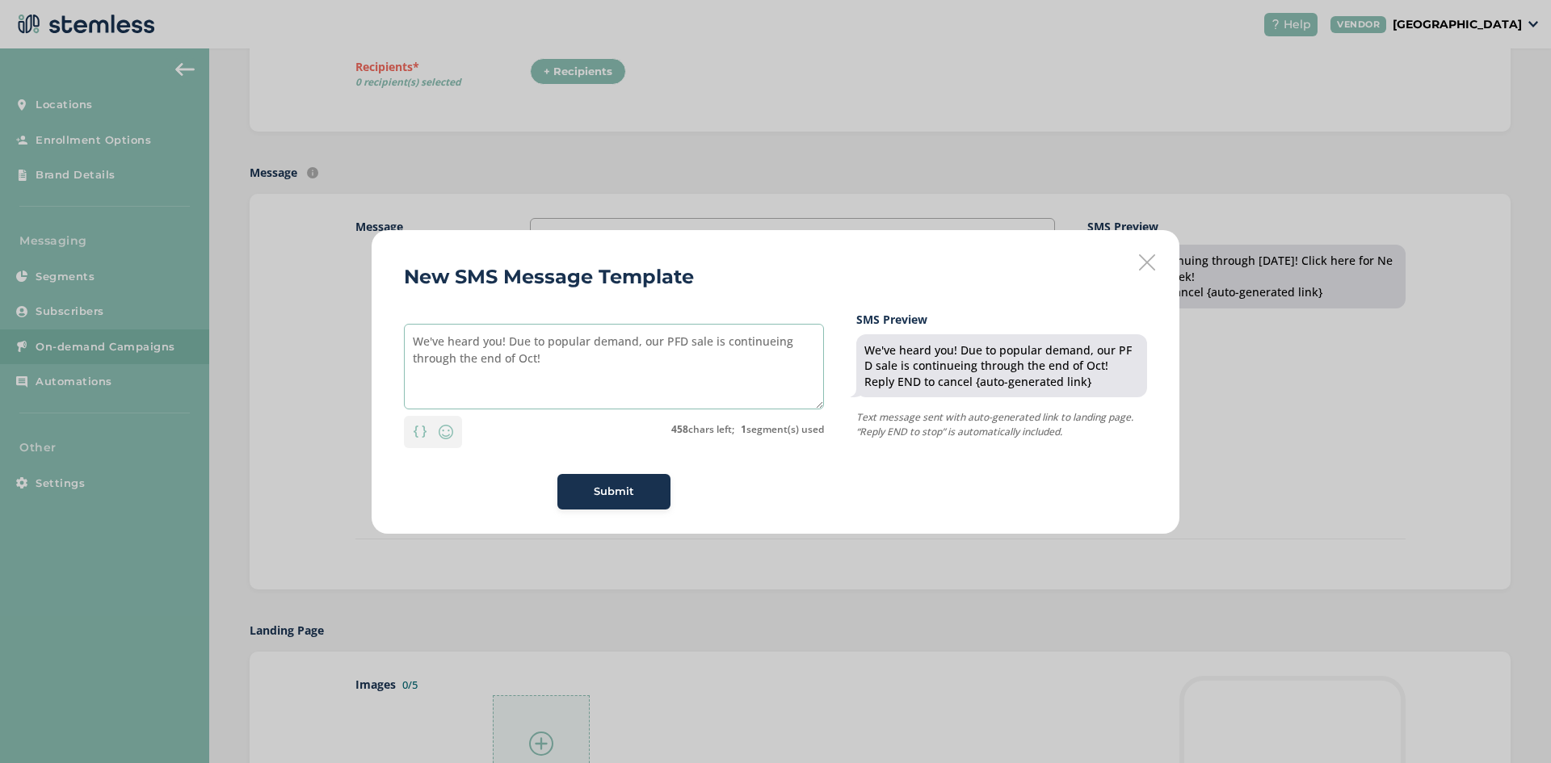
click at [750, 347] on textarea "We've heard you! Due to popular demand, our PFD sale is continueing through the…" at bounding box center [614, 367] width 420 height 86
click at [763, 345] on textarea "We've heard you! Due to popular demand, our PFD sale is continueing through the…" at bounding box center [614, 367] width 420 height 86
click at [556, 366] on textarea "We've heard you! Due to popular demand, our PFD sale is continuing through the …" at bounding box center [614, 367] width 420 height 86
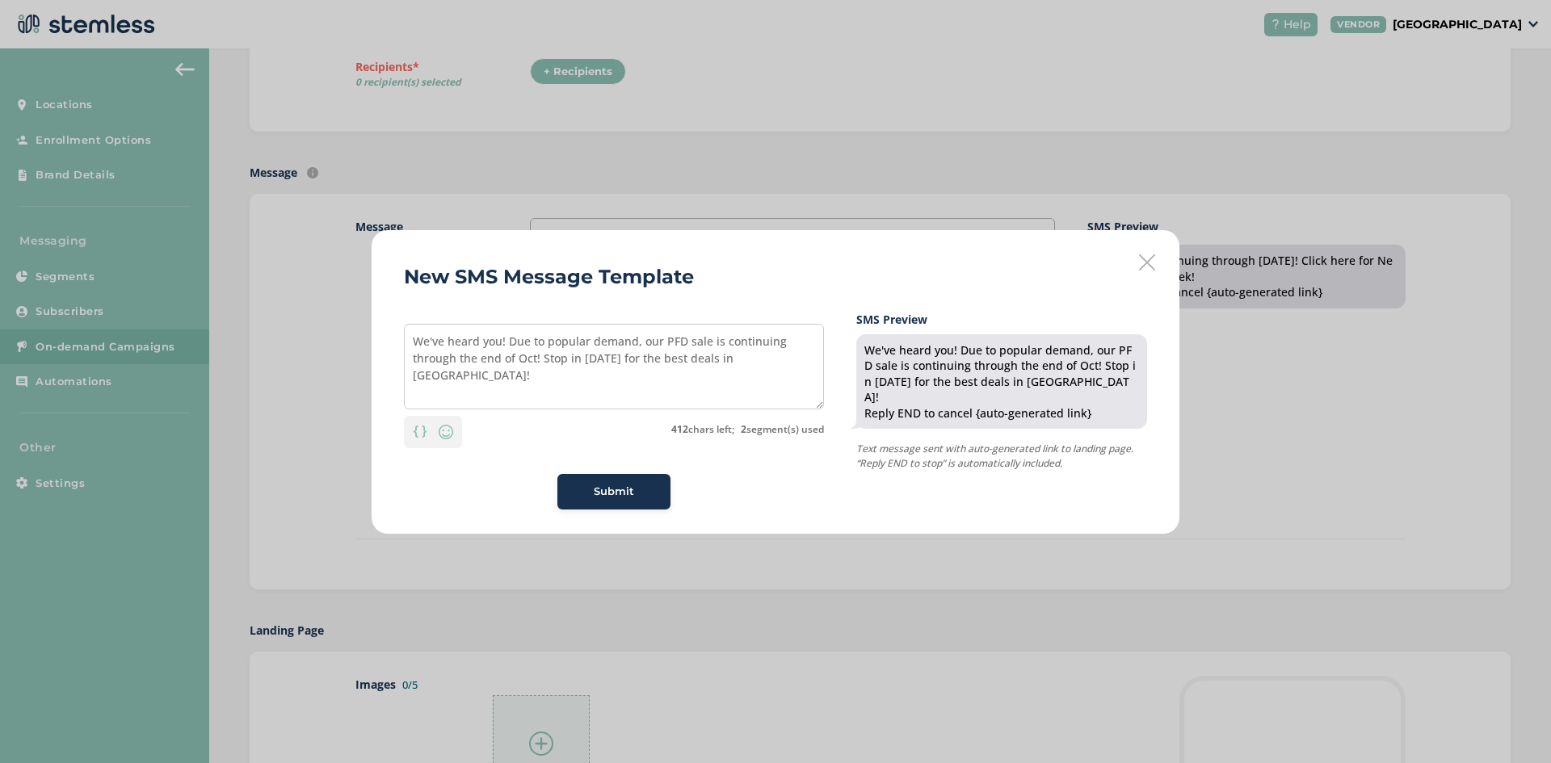
drag, startPoint x: 918, startPoint y: 269, endPoint x: 871, endPoint y: 274, distance: 47.1
click at [871, 274] on div "New SMS Message Template We've heard you! Due to popular demand, our PFD sale i…" at bounding box center [776, 382] width 808 height 304
click at [580, 359] on textarea "We've heard you! Due to popular demand, our PFD sale is continuing through the …" at bounding box center [614, 367] width 420 height 86
type textarea "We've heard you! Due to popular demand, our PFD sale is continuing through the …"
click at [622, 490] on span "Submit" at bounding box center [614, 492] width 40 height 16
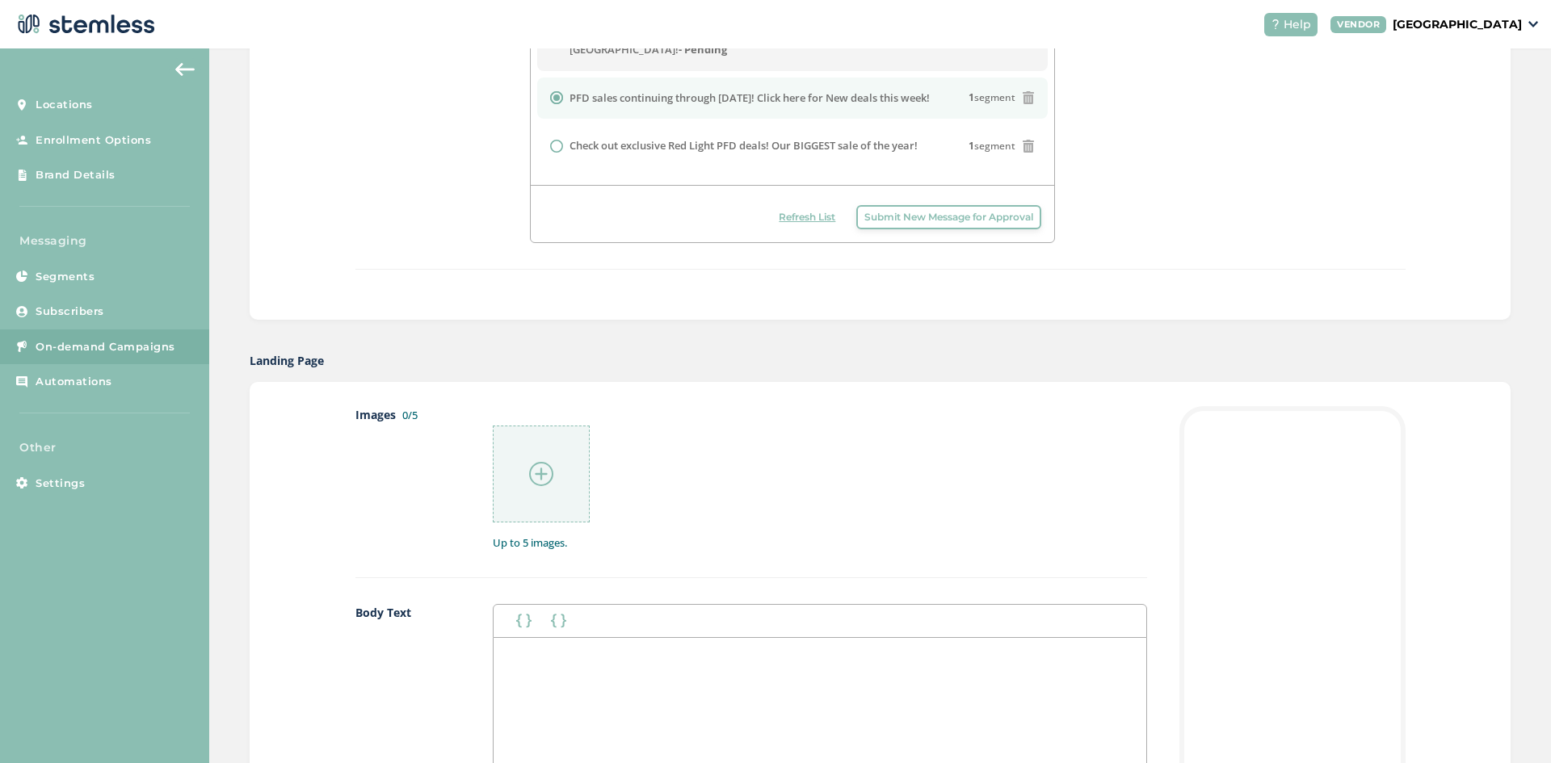
scroll to position [404, 0]
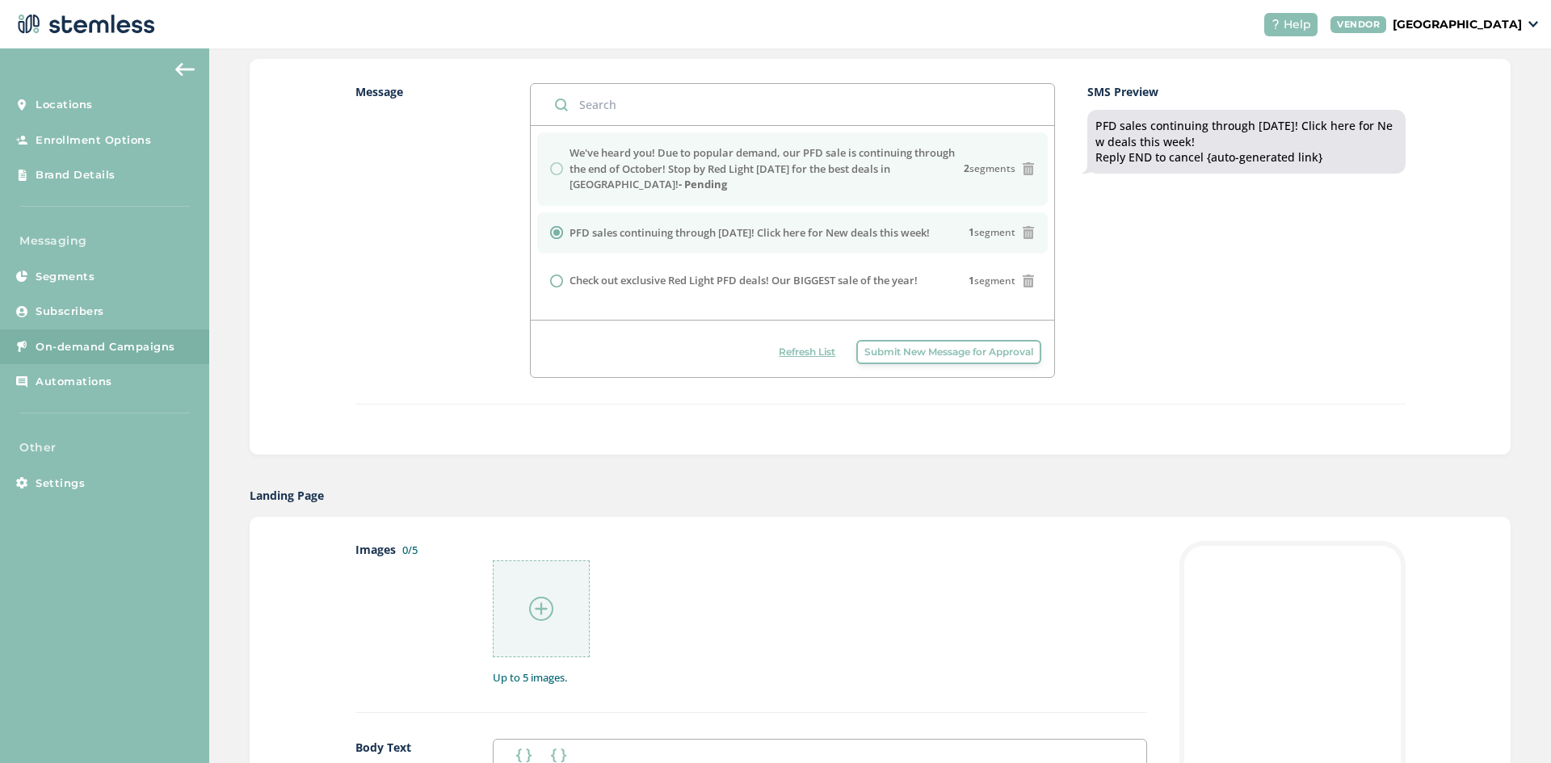
click at [554, 173] on div "We've heard you! Due to popular demand, our PFD sale is continuing through the …" at bounding box center [792, 169] width 485 height 48
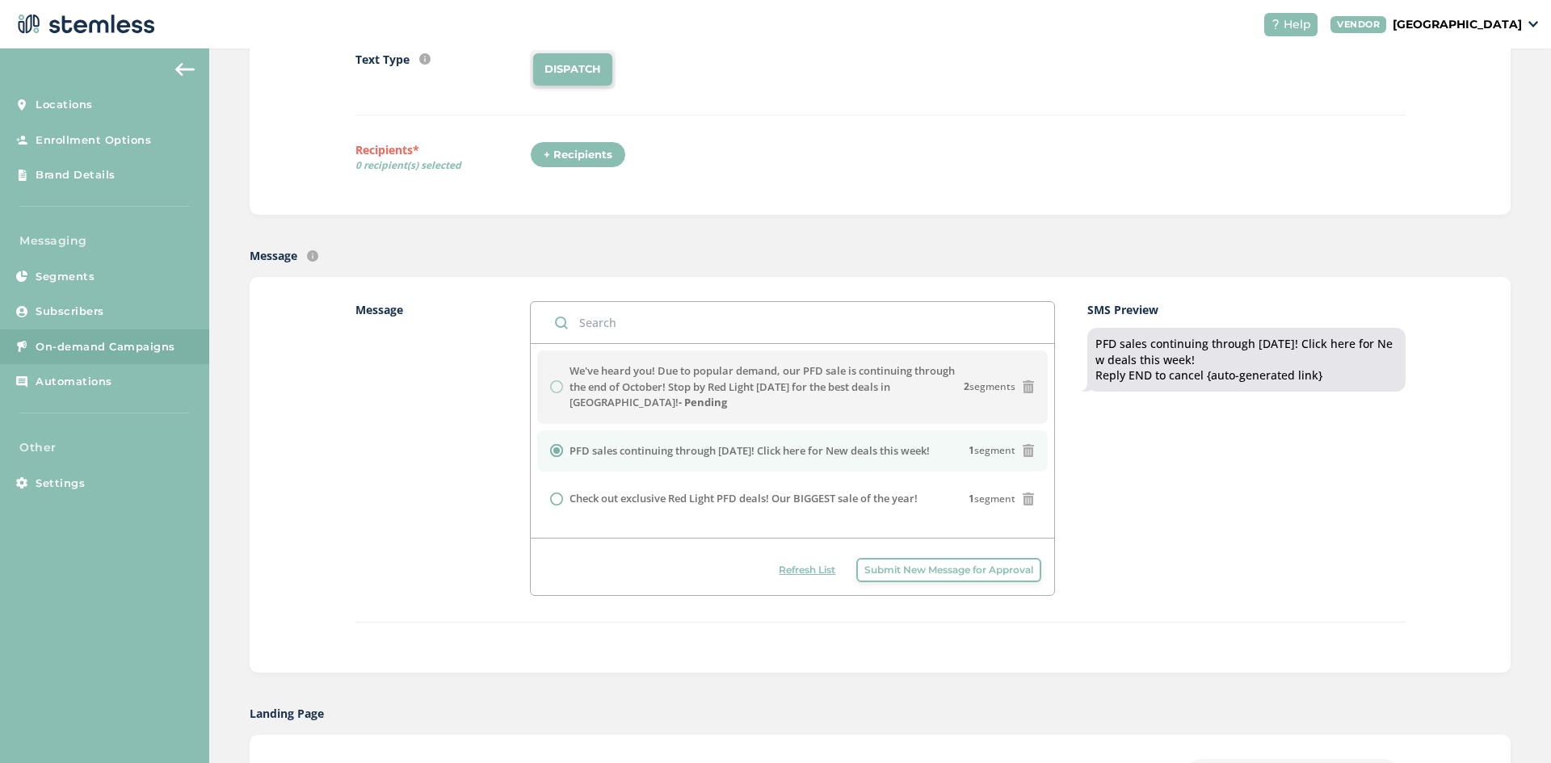
scroll to position [0, 0]
